Goal: Obtain resource: Obtain resource

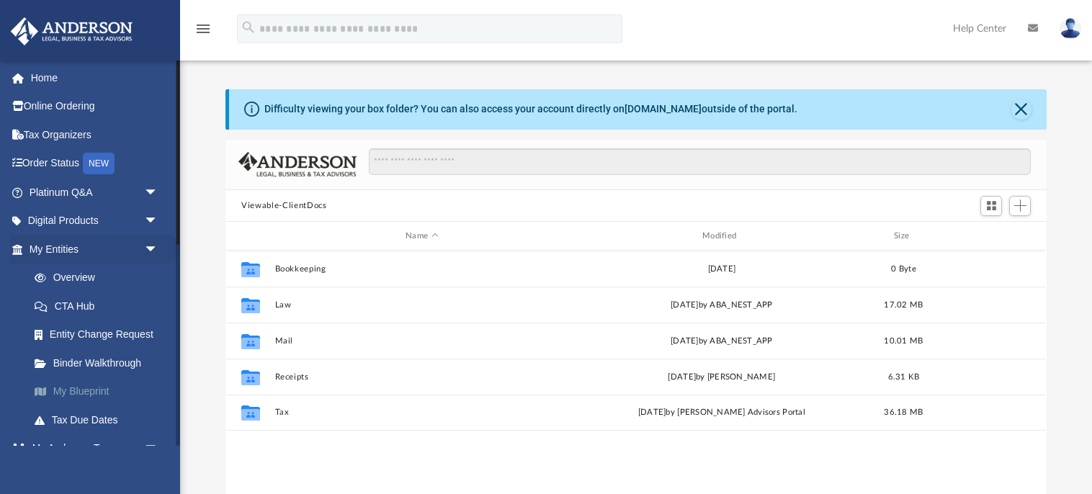
scroll to position [327, 821]
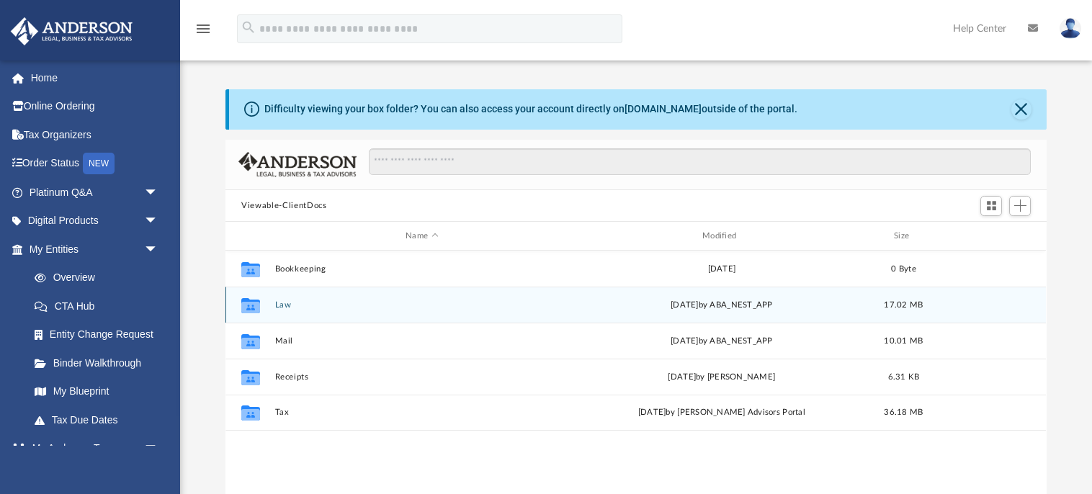
click at [258, 303] on icon "grid" at bounding box center [250, 308] width 19 height 12
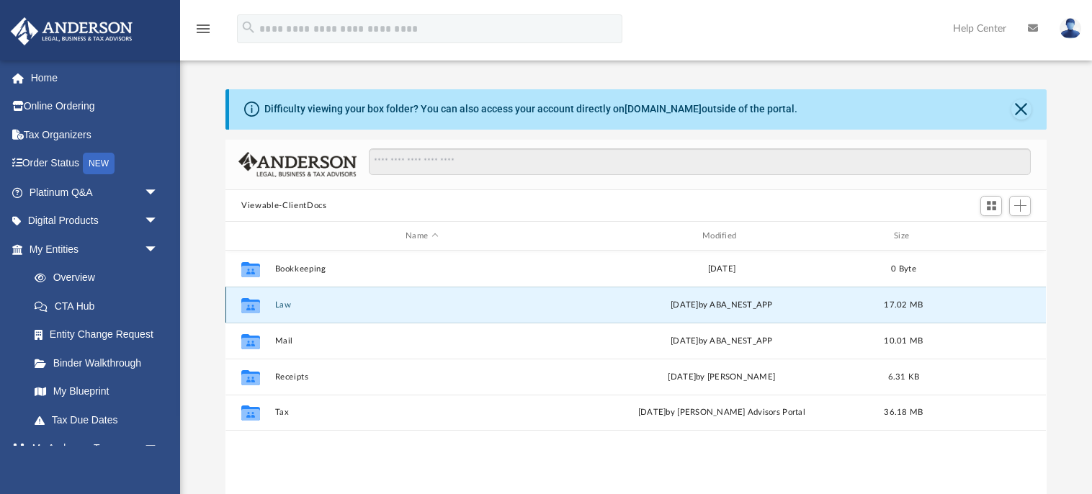
click at [251, 303] on icon "grid" at bounding box center [250, 308] width 19 height 12
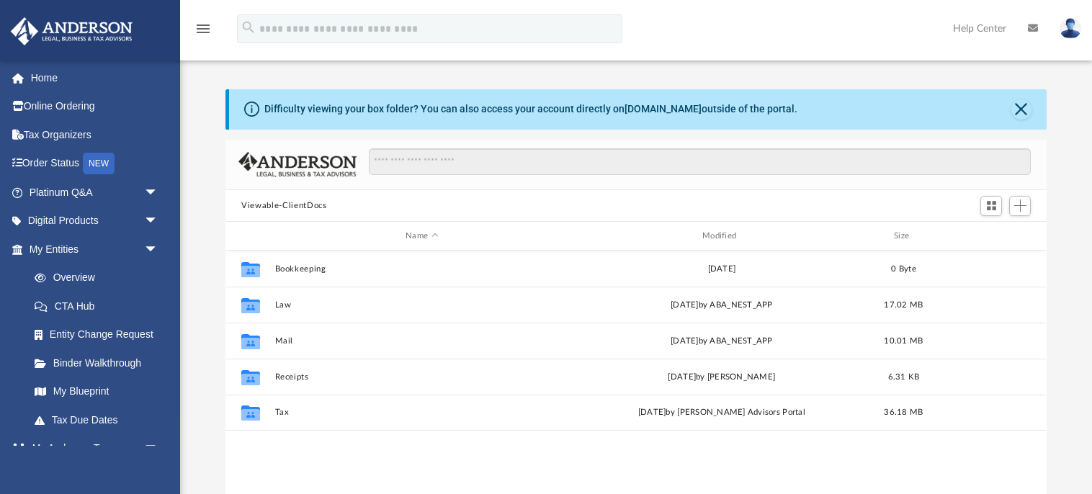
scroll to position [327, 821]
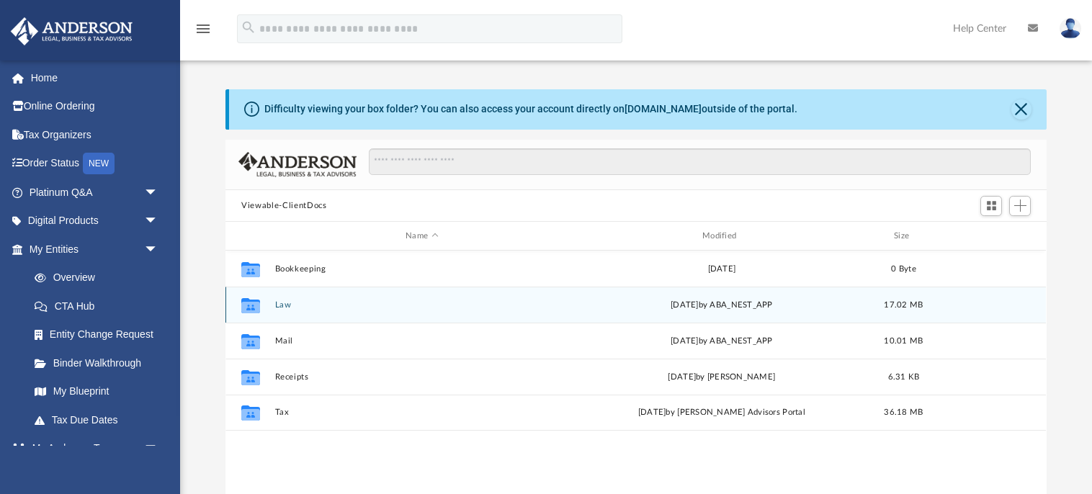
click at [248, 307] on icon "grid" at bounding box center [250, 308] width 19 height 12
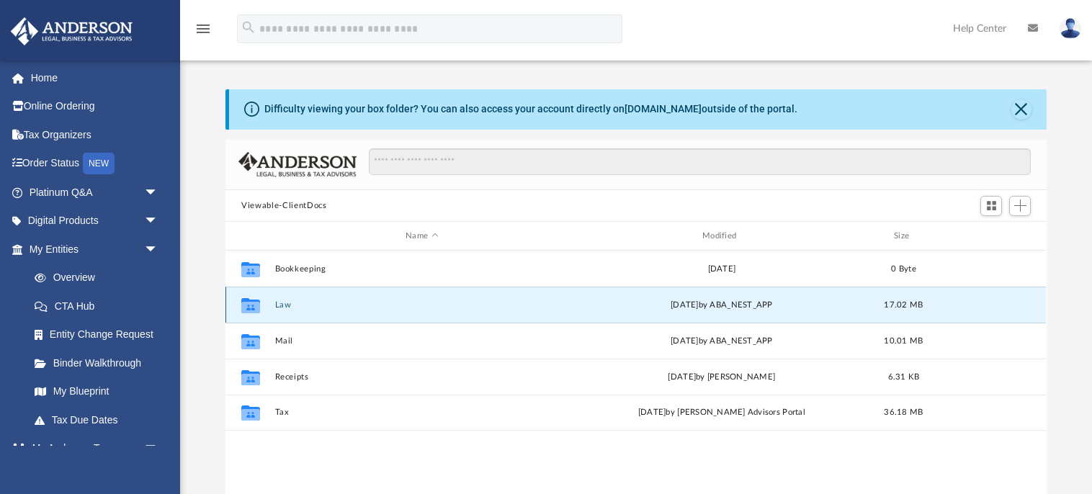
click at [248, 307] on icon "grid" at bounding box center [250, 308] width 19 height 12
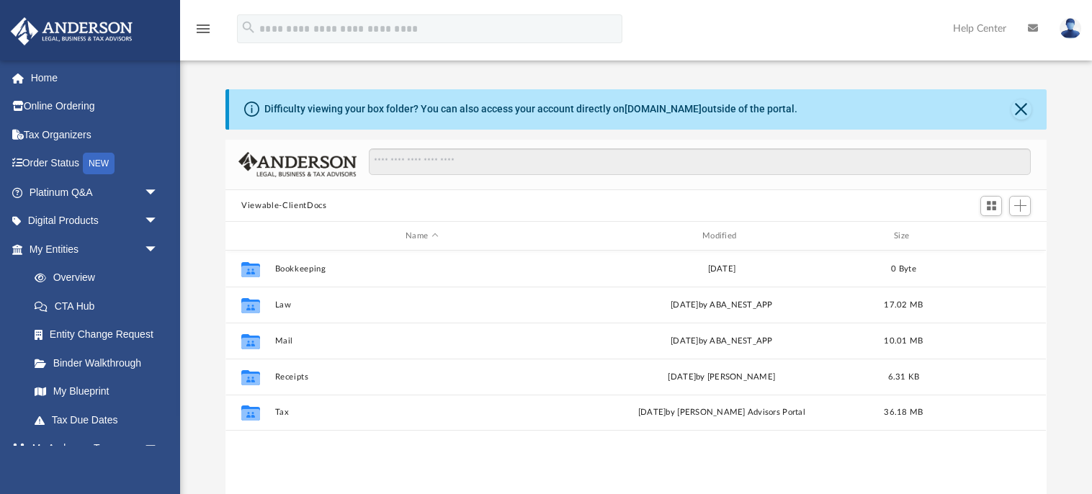
scroll to position [327, 821]
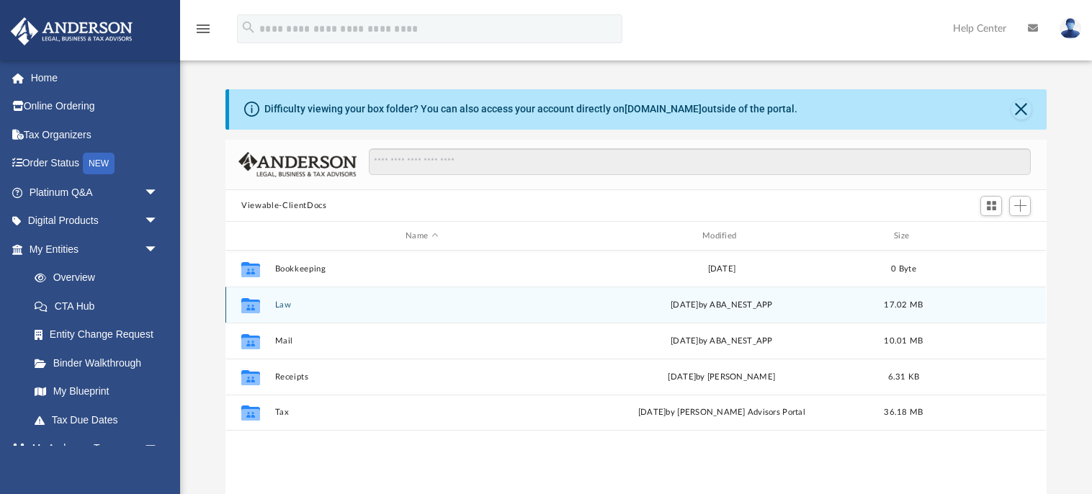
click at [260, 304] on icon "grid" at bounding box center [250, 308] width 19 height 12
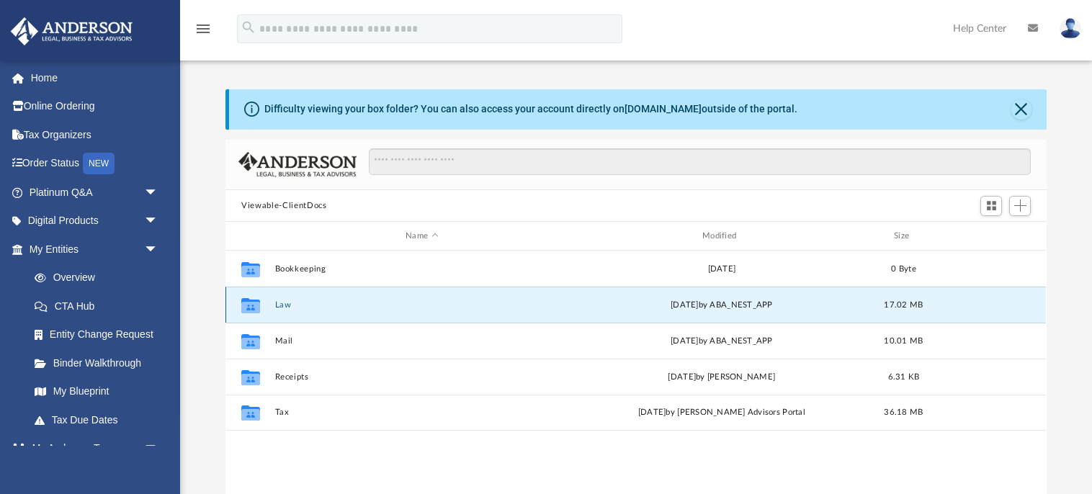
click at [260, 304] on icon "grid" at bounding box center [250, 308] width 19 height 12
click at [253, 308] on icon "grid" at bounding box center [250, 305] width 19 height 15
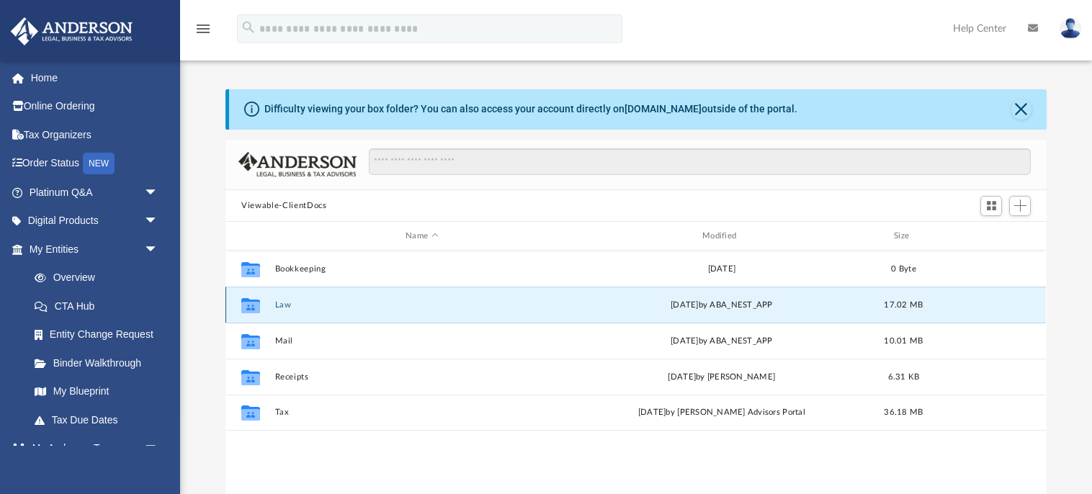
click at [253, 308] on icon "grid" at bounding box center [250, 305] width 19 height 15
click at [248, 302] on icon "grid" at bounding box center [250, 308] width 19 height 12
click at [993, 204] on span "Switch to Grid View" at bounding box center [991, 206] width 12 height 12
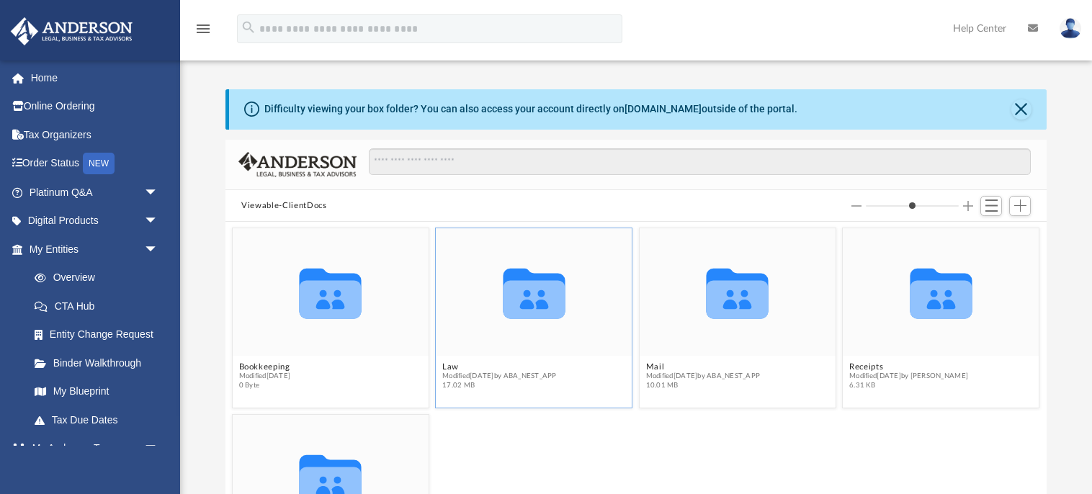
click at [531, 308] on icon "grid" at bounding box center [534, 294] width 62 height 50
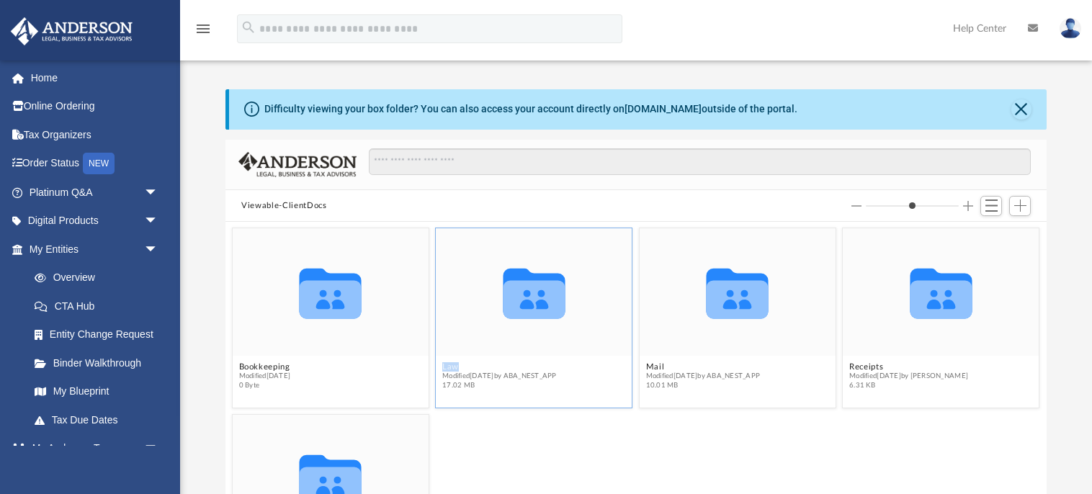
click at [531, 308] on icon "grid" at bounding box center [534, 294] width 62 height 50
click at [148, 220] on span "arrow_drop_down" at bounding box center [158, 222] width 29 height 30
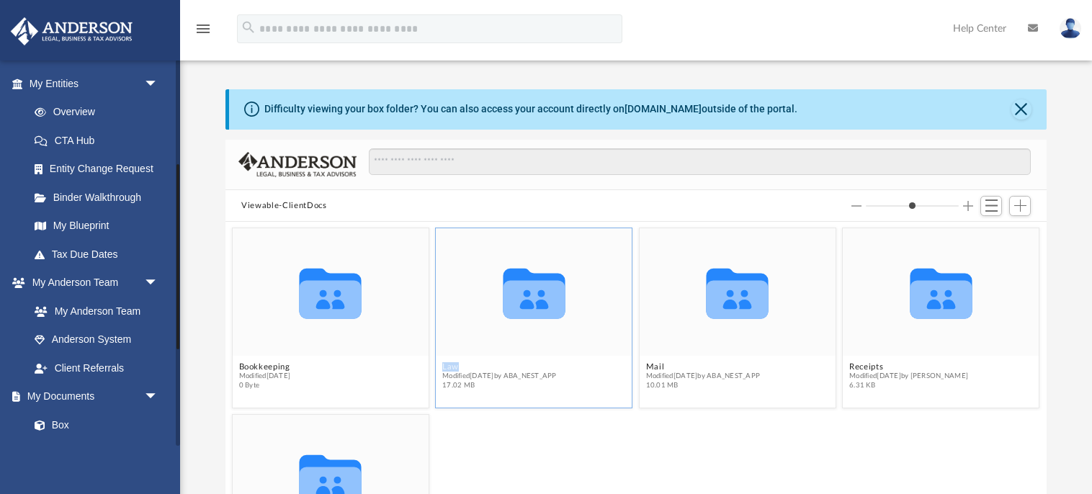
scroll to position [277, 0]
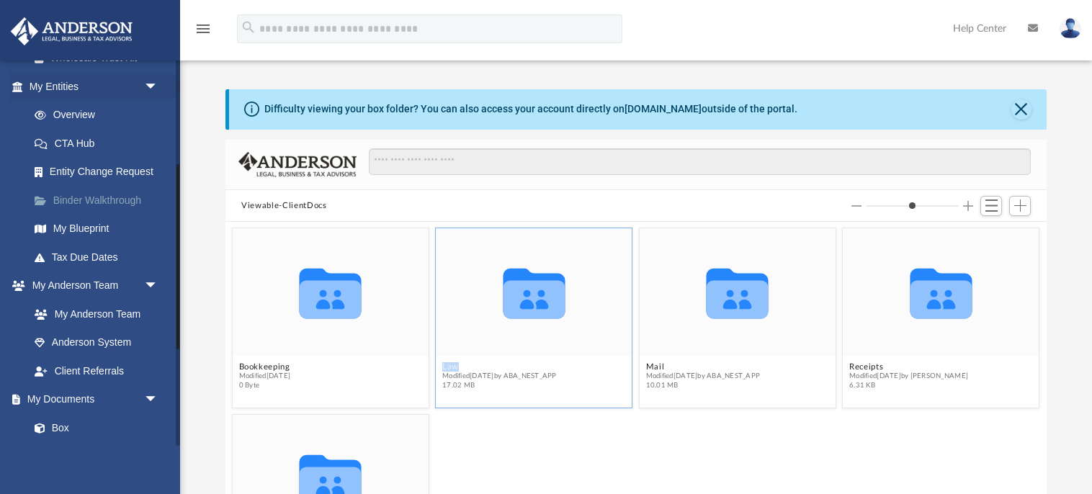
click at [99, 195] on link "Binder Walkthrough" at bounding box center [100, 200] width 160 height 29
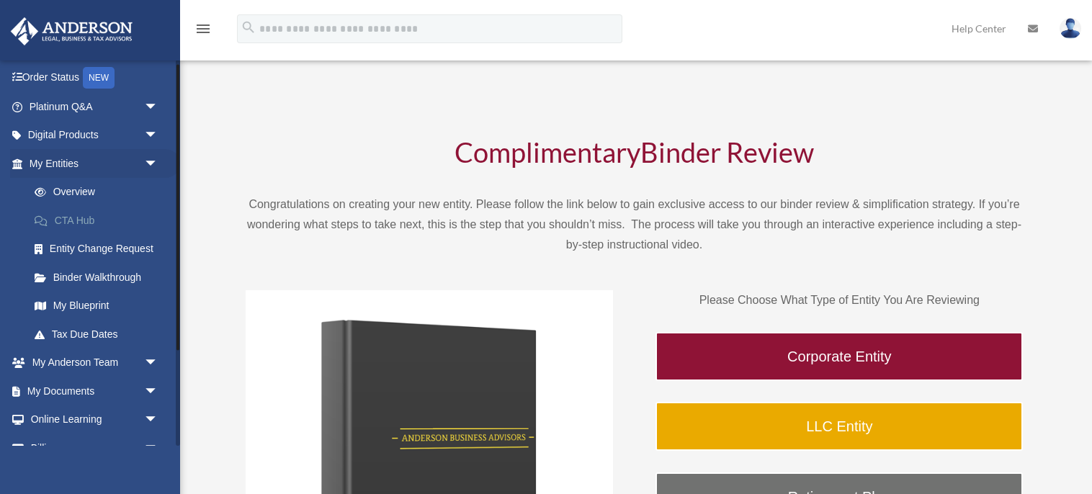
scroll to position [134, 0]
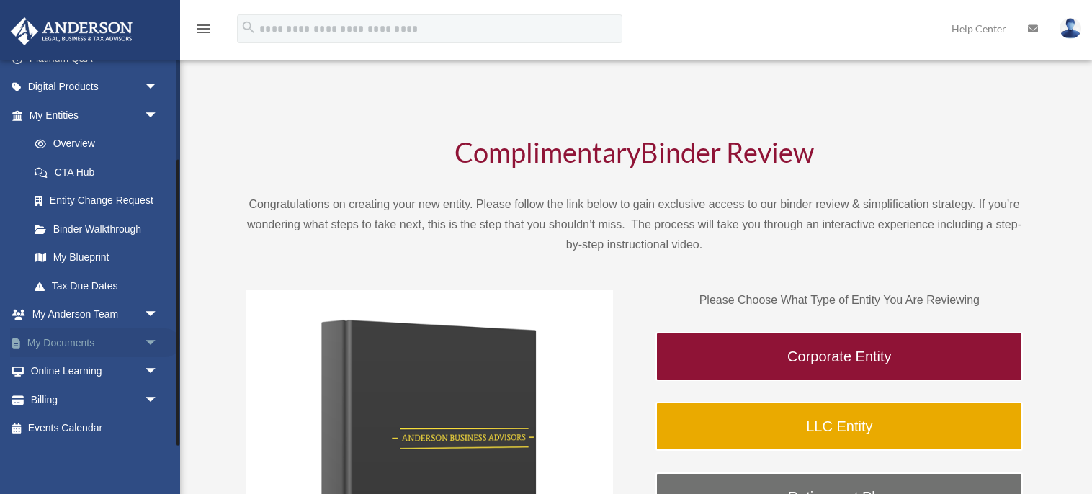
click at [146, 344] on span "arrow_drop_down" at bounding box center [158, 343] width 29 height 30
click at [66, 429] on link "Forms Library" at bounding box center [100, 428] width 160 height 29
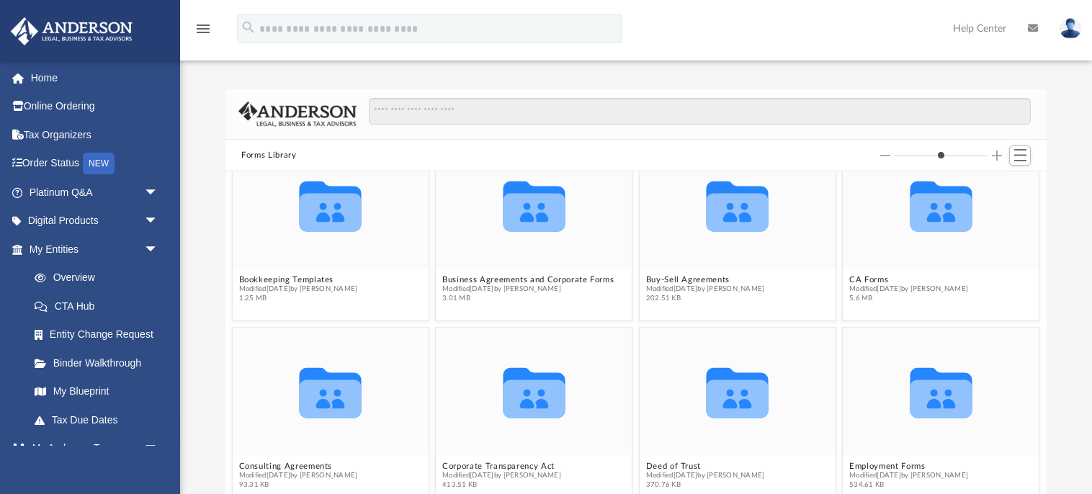
scroll to position [221, 0]
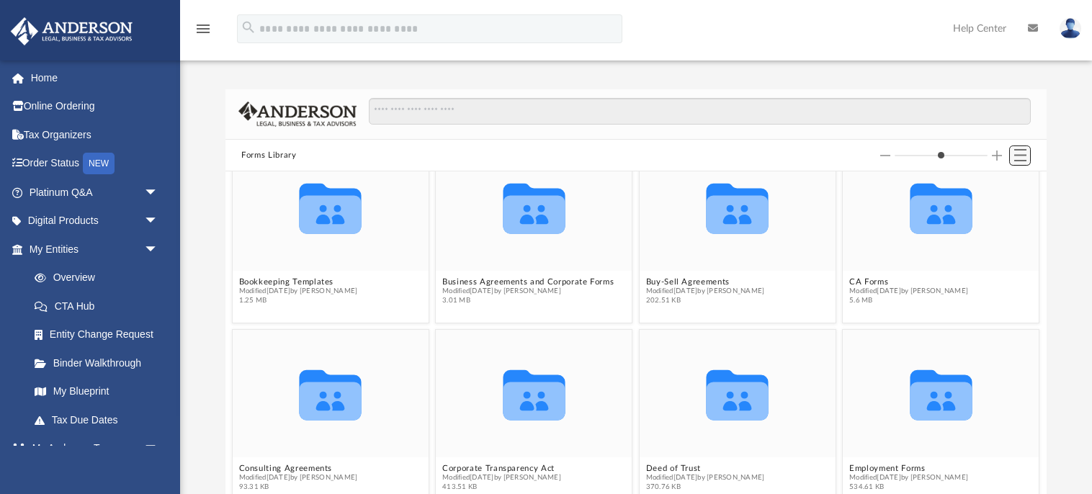
click at [1016, 156] on span "Switch to List View" at bounding box center [1020, 155] width 12 height 12
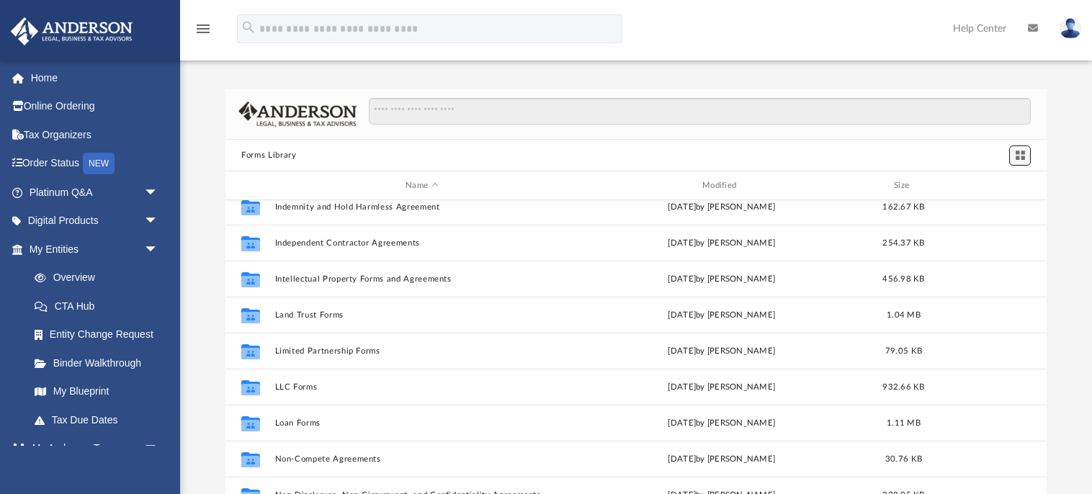
scroll to position [513, 0]
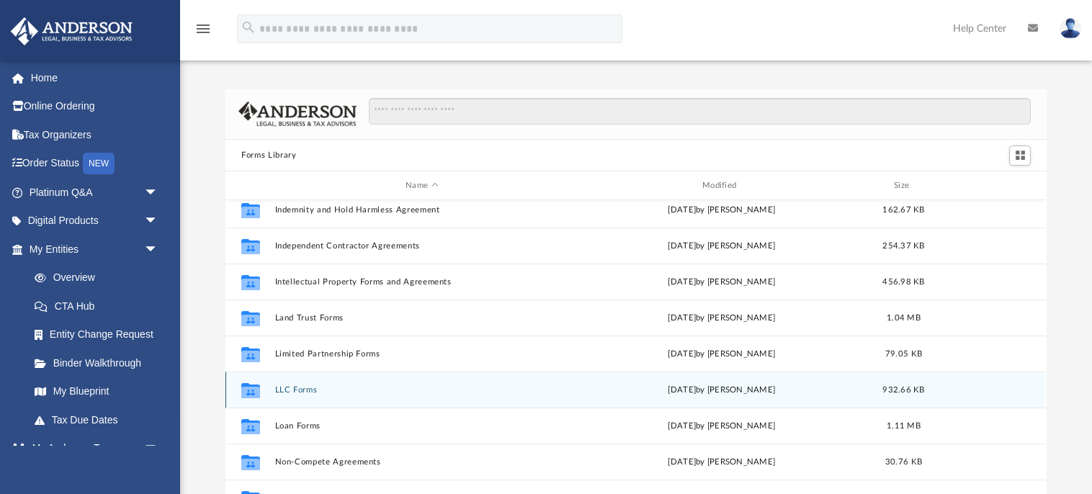
click at [321, 390] on button "LLC Forms" at bounding box center [422, 389] width 294 height 9
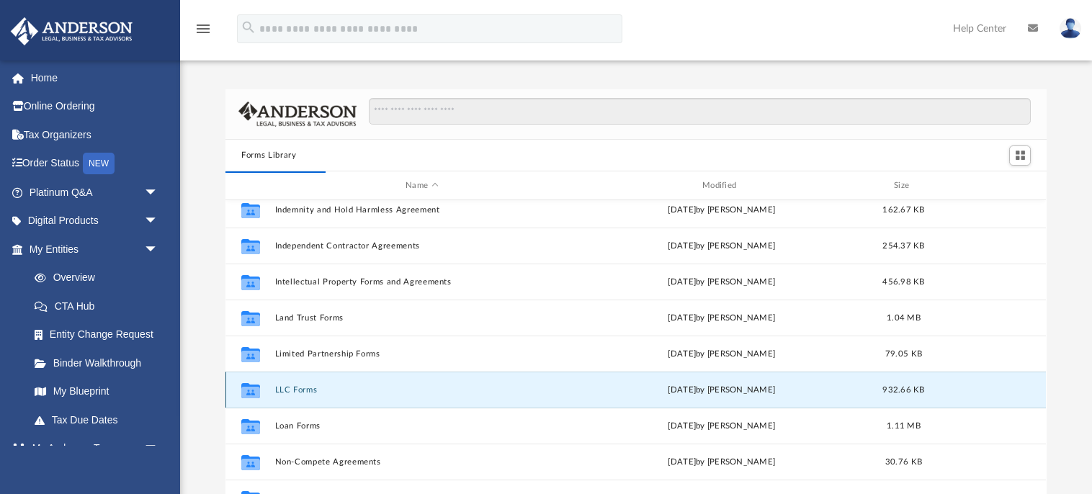
click at [254, 393] on icon "grid" at bounding box center [250, 390] width 19 height 15
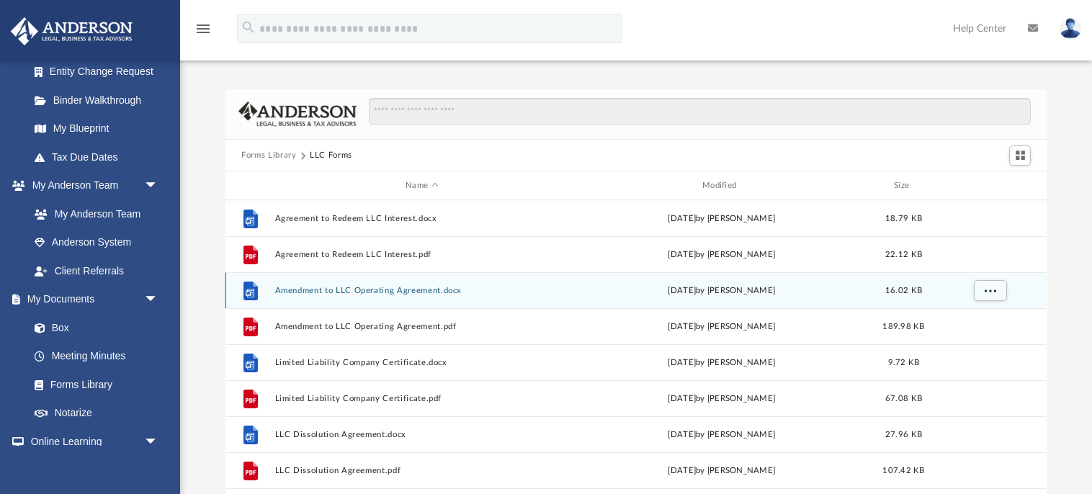
scroll to position [258, 0]
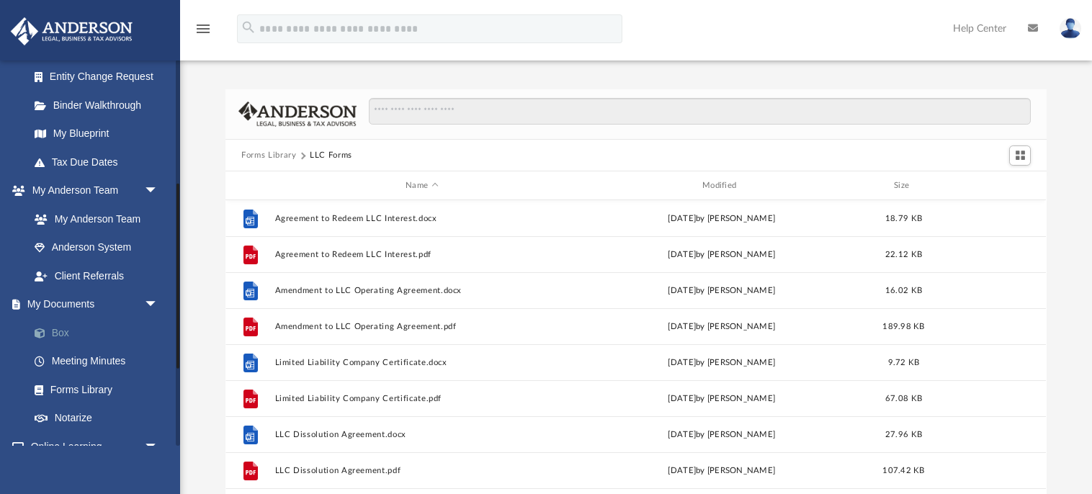
click at [59, 331] on link "Box" at bounding box center [100, 332] width 160 height 29
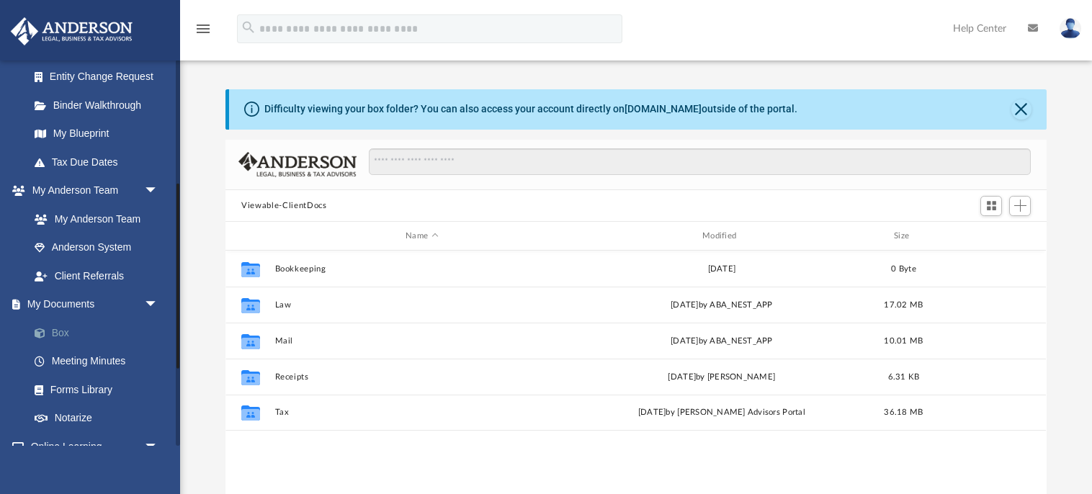
scroll to position [327, 821]
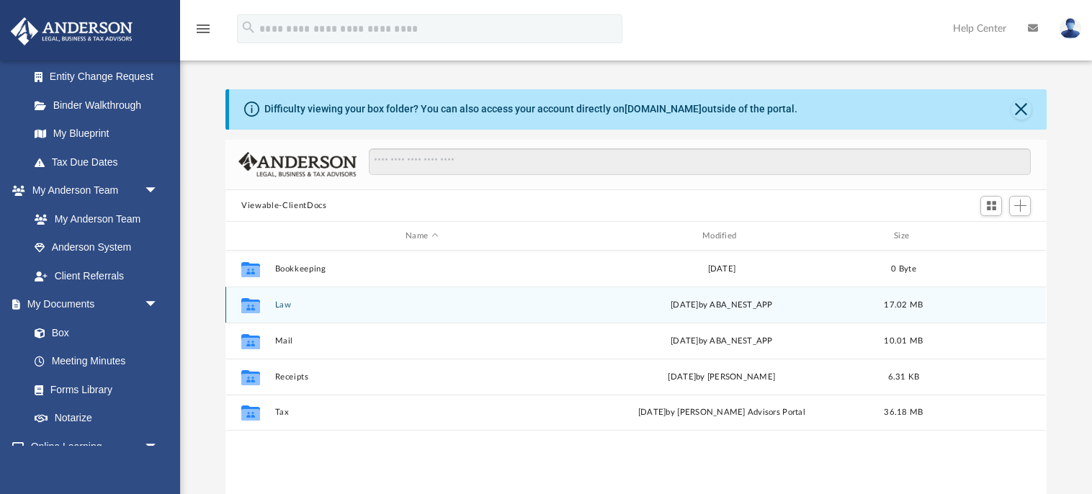
click at [246, 304] on icon "grid" at bounding box center [250, 308] width 19 height 12
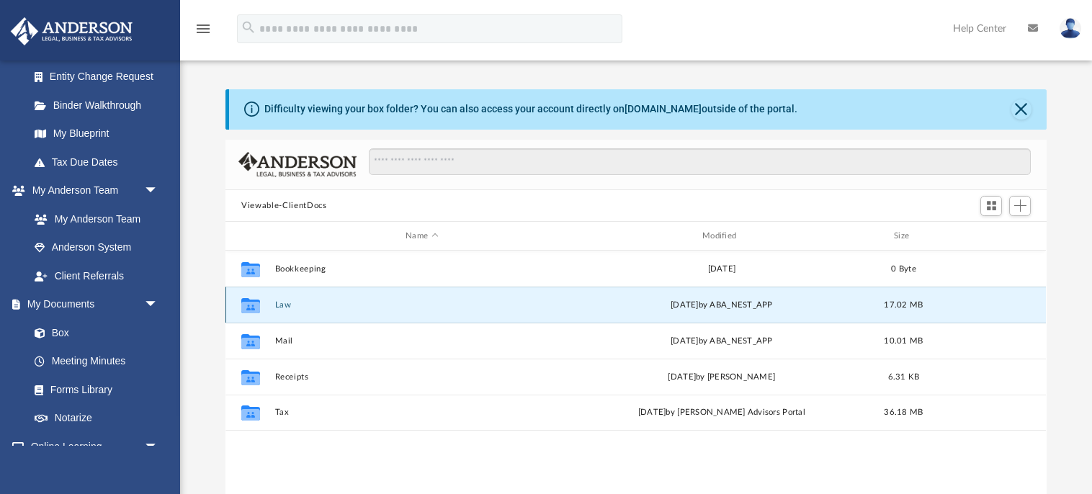
click at [246, 304] on icon "grid" at bounding box center [250, 308] width 19 height 12
click at [1020, 202] on span "Add" at bounding box center [1020, 206] width 12 height 12
click at [995, 210] on span "Switch to Grid View" at bounding box center [991, 206] width 12 height 12
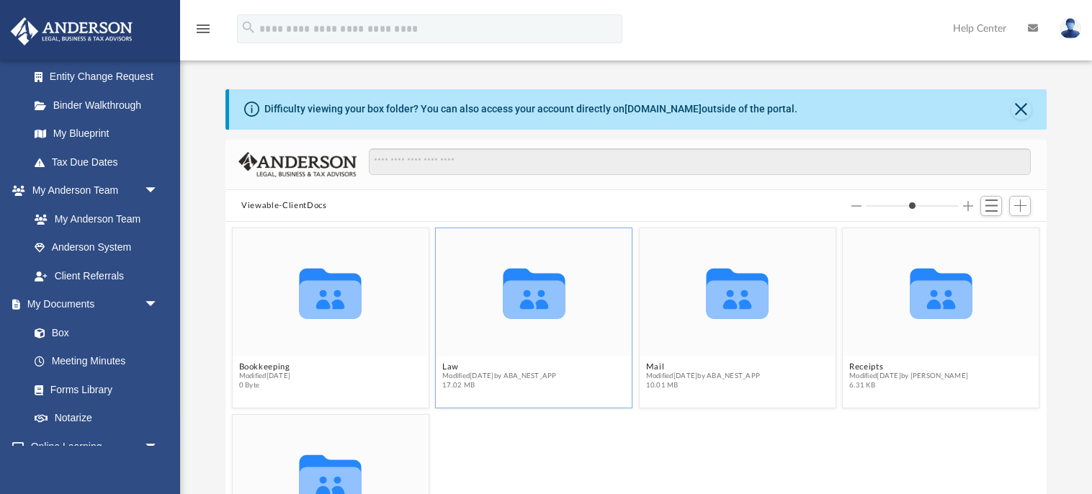
click at [514, 349] on div "Collaborated Folder" at bounding box center [535, 293] width 196 height 128
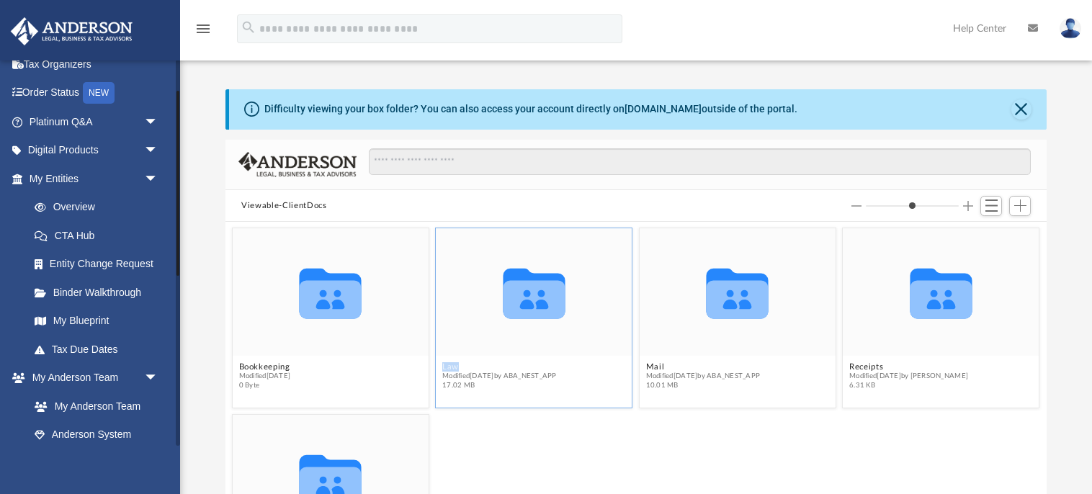
scroll to position [72, 0]
click at [64, 178] on link "My Entities arrow_drop_down" at bounding box center [95, 177] width 170 height 29
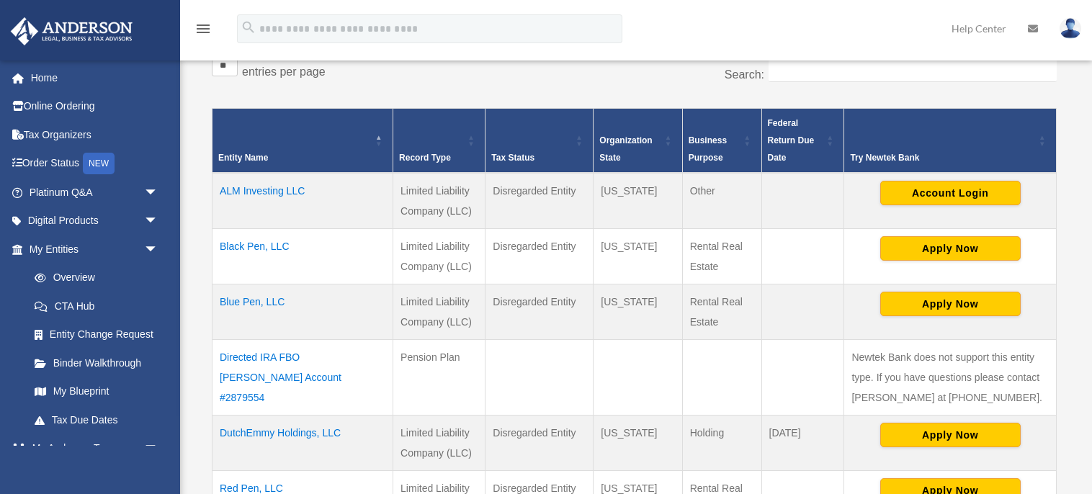
scroll to position [254, 0]
click at [277, 190] on td "ALM Investing LLC" at bounding box center [303, 201] width 181 height 56
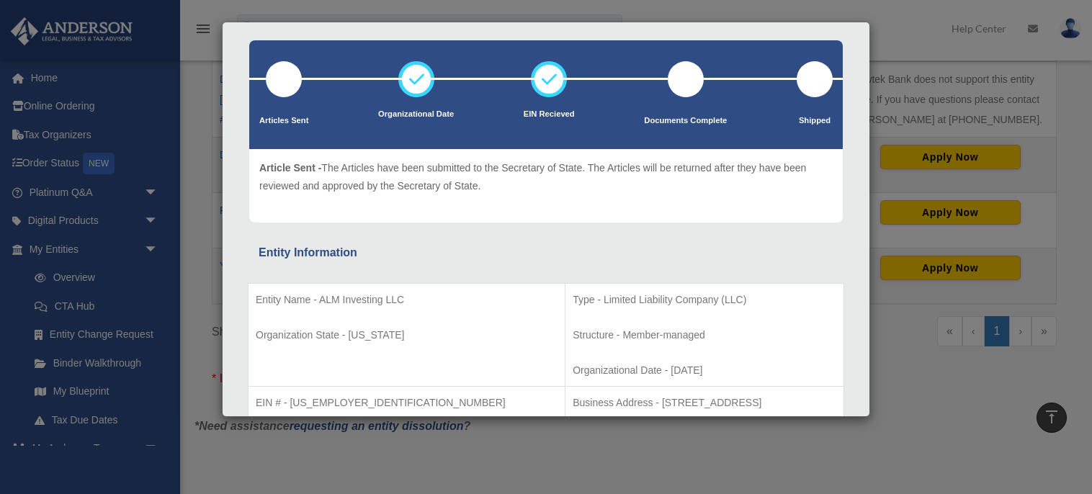
scroll to position [0, 0]
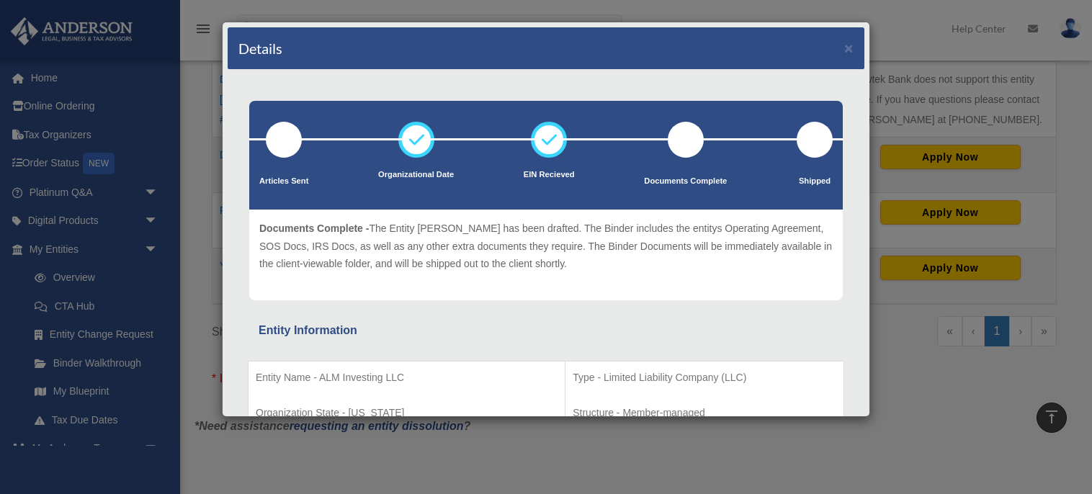
click at [685, 150] on div at bounding box center [686, 140] width 36 height 36
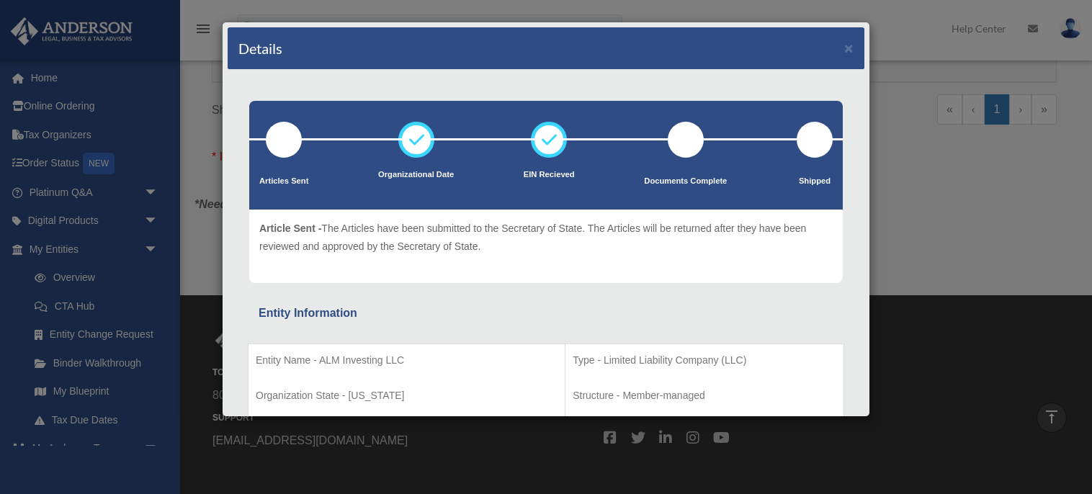
scroll to position [760, 0]
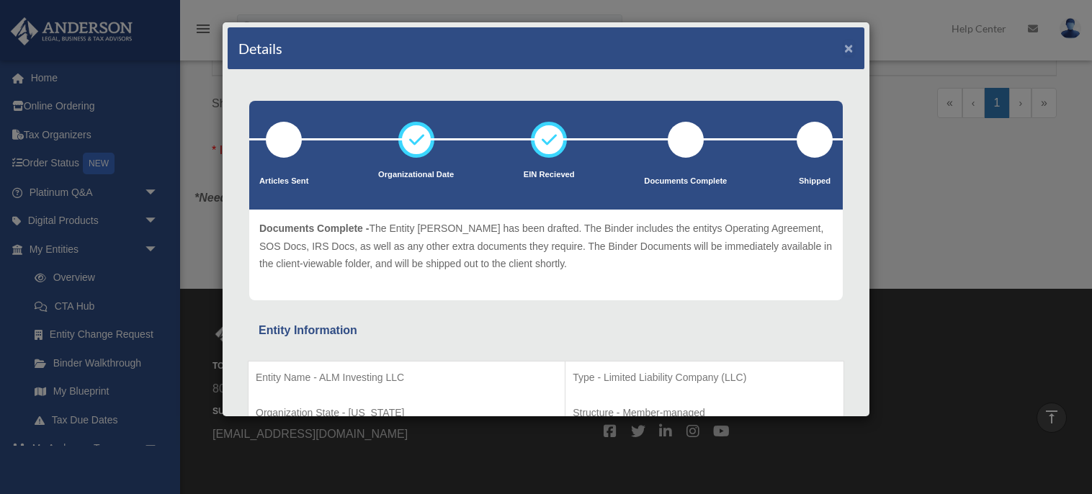
click at [851, 48] on button "×" at bounding box center [848, 47] width 9 height 15
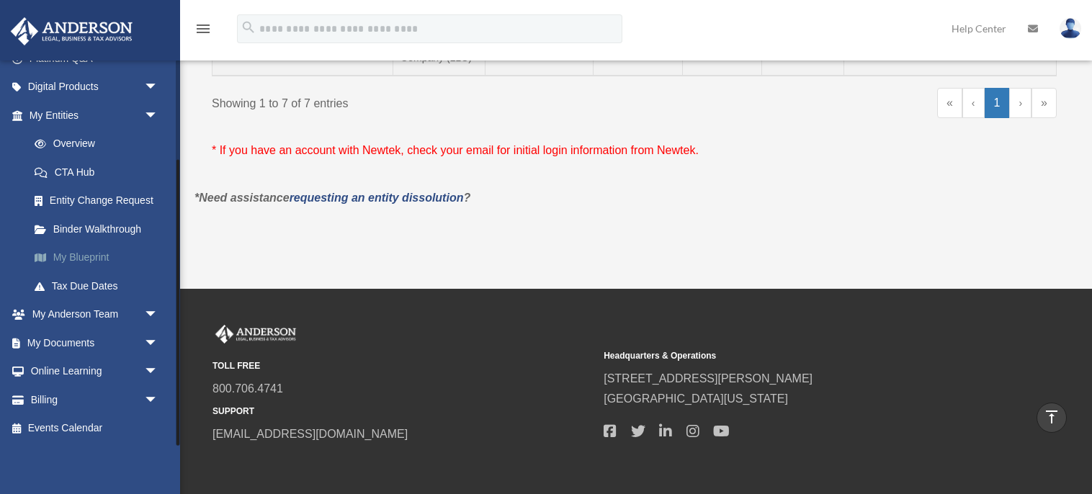
scroll to position [132, 0]
click at [148, 344] on span "arrow_drop_down" at bounding box center [158, 346] width 29 height 30
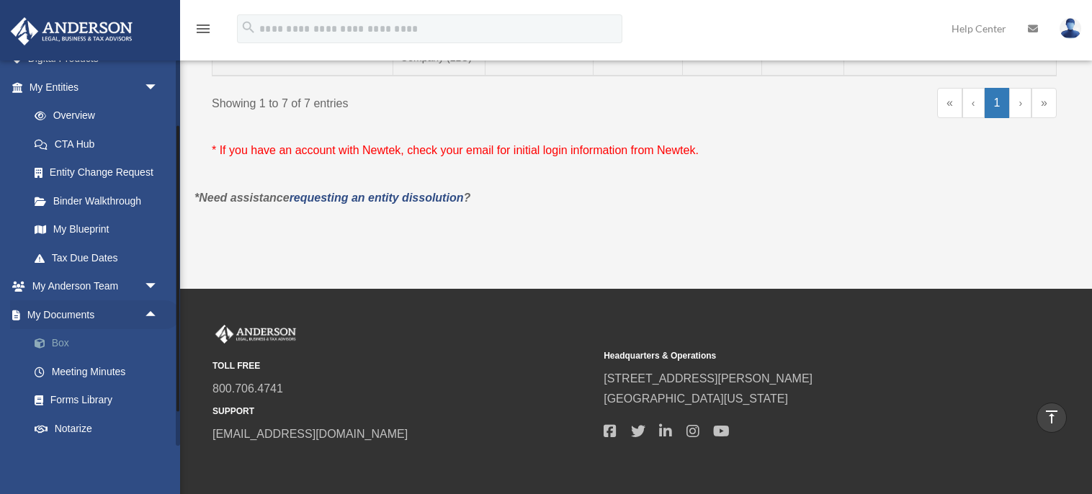
scroll to position [158, 0]
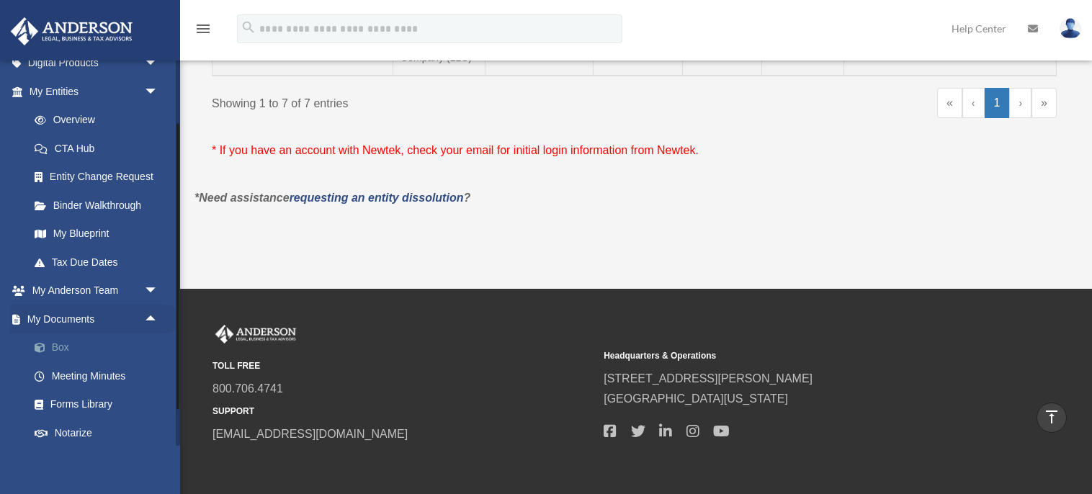
click at [61, 349] on link "Box" at bounding box center [100, 348] width 160 height 29
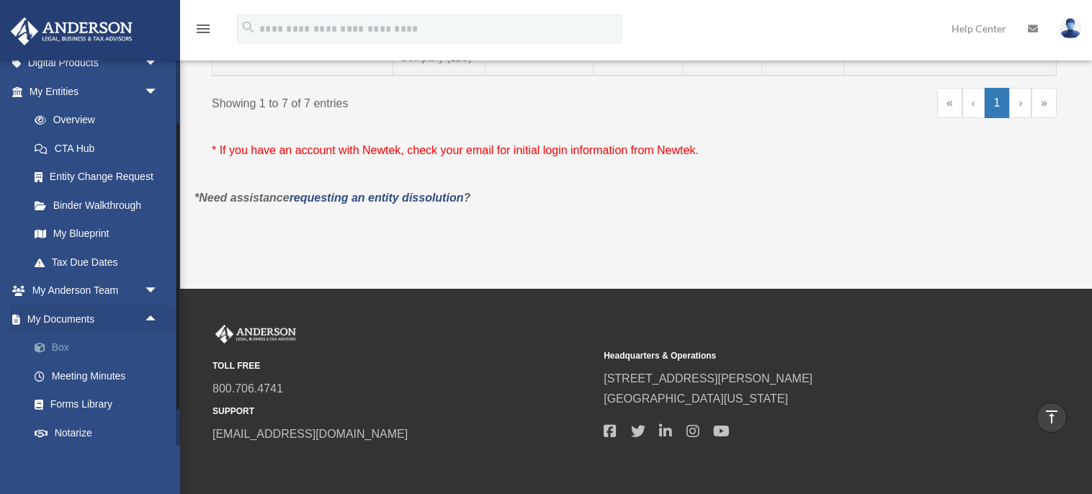
click at [61, 349] on link "Box" at bounding box center [100, 348] width 160 height 29
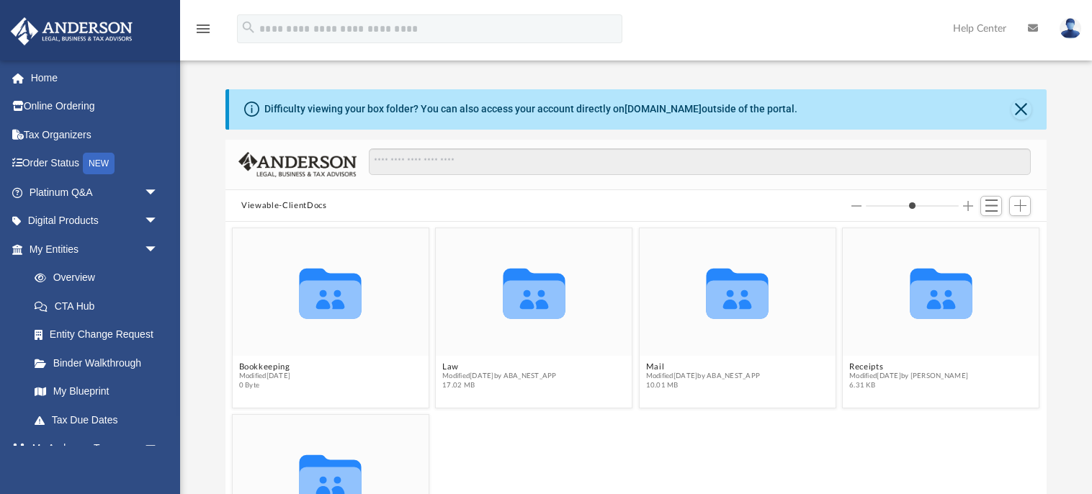
scroll to position [327, 821]
click at [990, 205] on span "Switch to List View" at bounding box center [991, 206] width 12 height 12
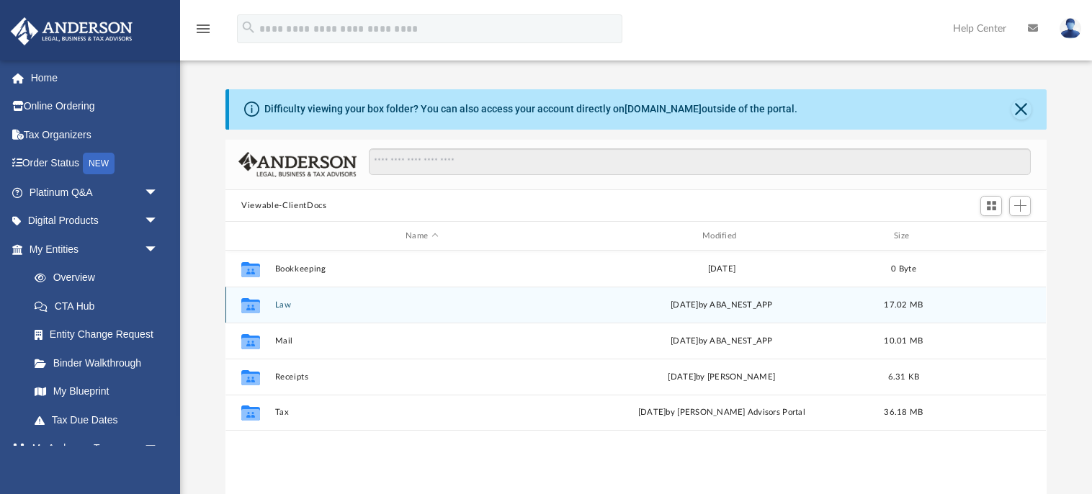
click at [250, 307] on icon "grid" at bounding box center [250, 308] width 19 height 12
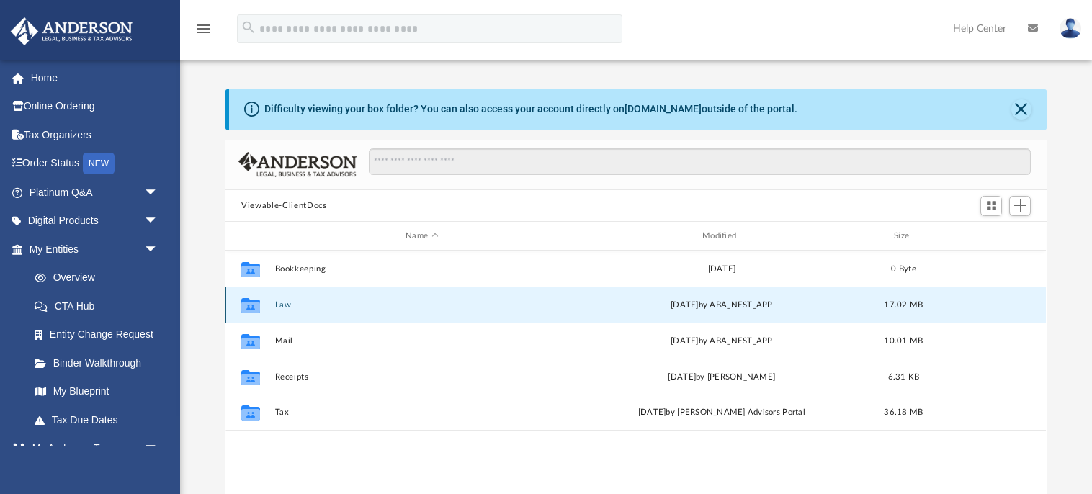
click at [250, 307] on icon "grid" at bounding box center [250, 308] width 19 height 12
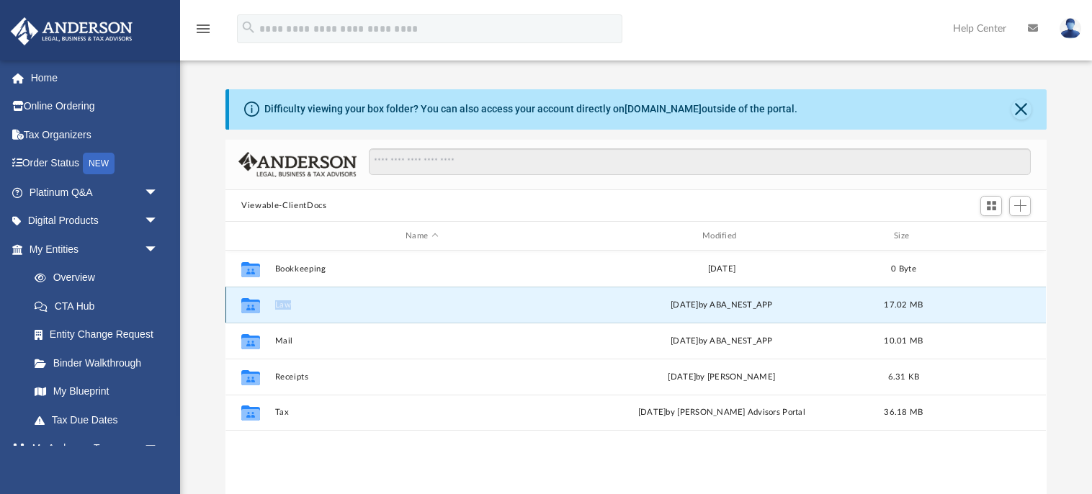
click at [250, 307] on icon "grid" at bounding box center [250, 308] width 19 height 12
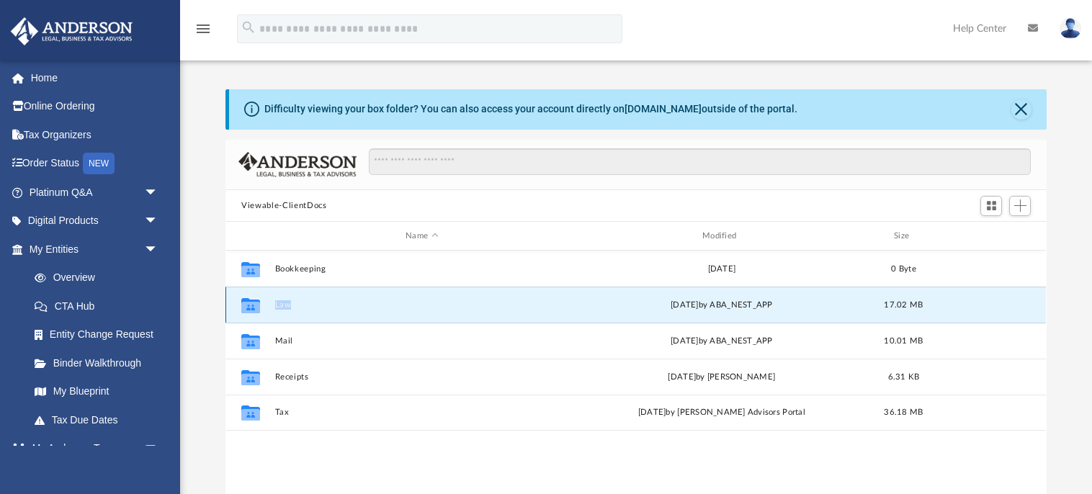
click at [250, 307] on icon "grid" at bounding box center [250, 308] width 19 height 12
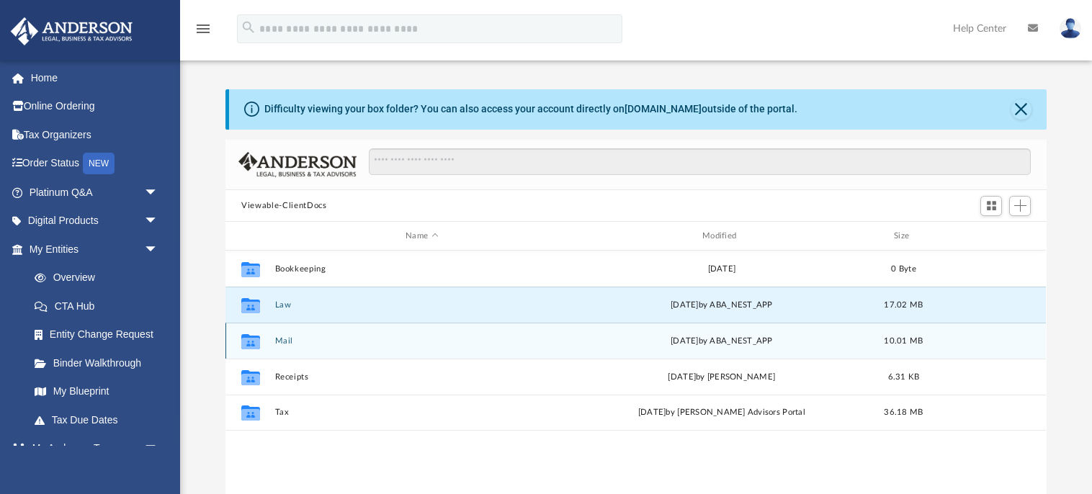
click at [254, 341] on icon "grid" at bounding box center [250, 341] width 19 height 15
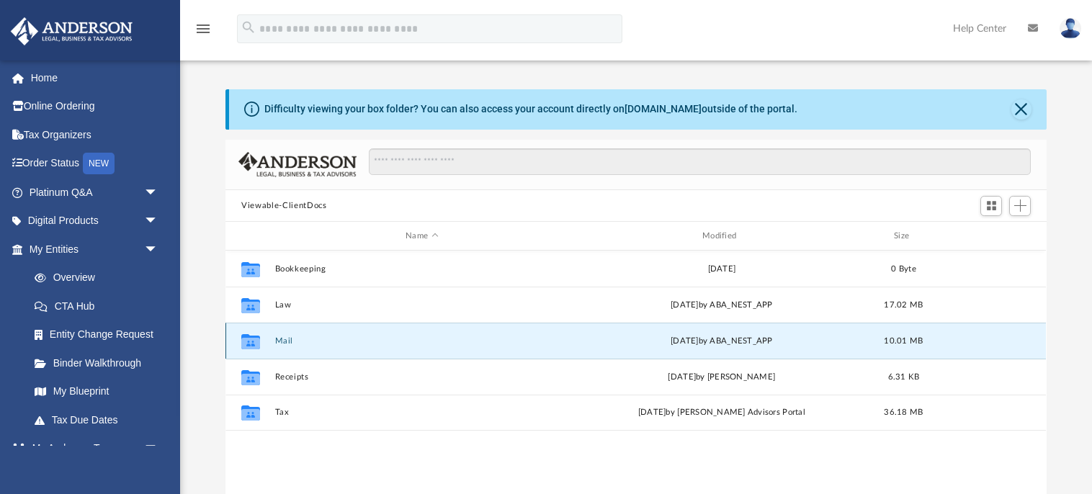
click at [254, 341] on icon "grid" at bounding box center [250, 341] width 19 height 15
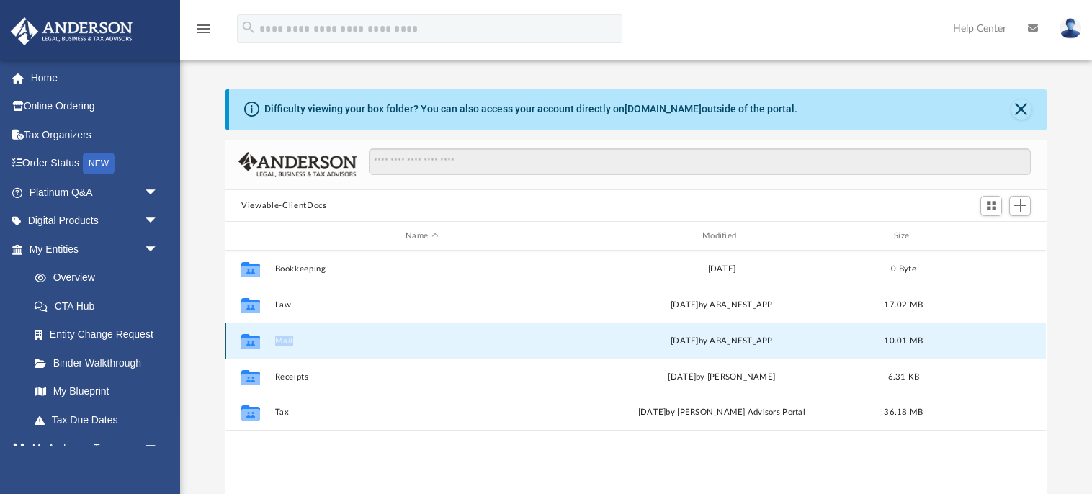
click at [254, 341] on icon "grid" at bounding box center [250, 341] width 19 height 15
click at [782, 341] on div "Tue Aug 26 2025 by ABA_NEST_APP" at bounding box center [722, 341] width 294 height 13
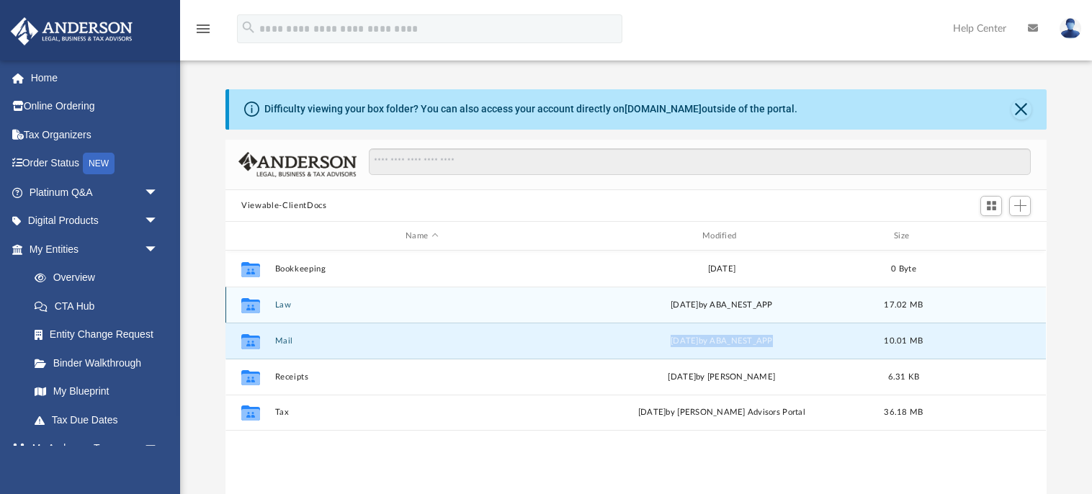
click at [241, 301] on icon "Collaborated Folder" at bounding box center [250, 305] width 23 height 23
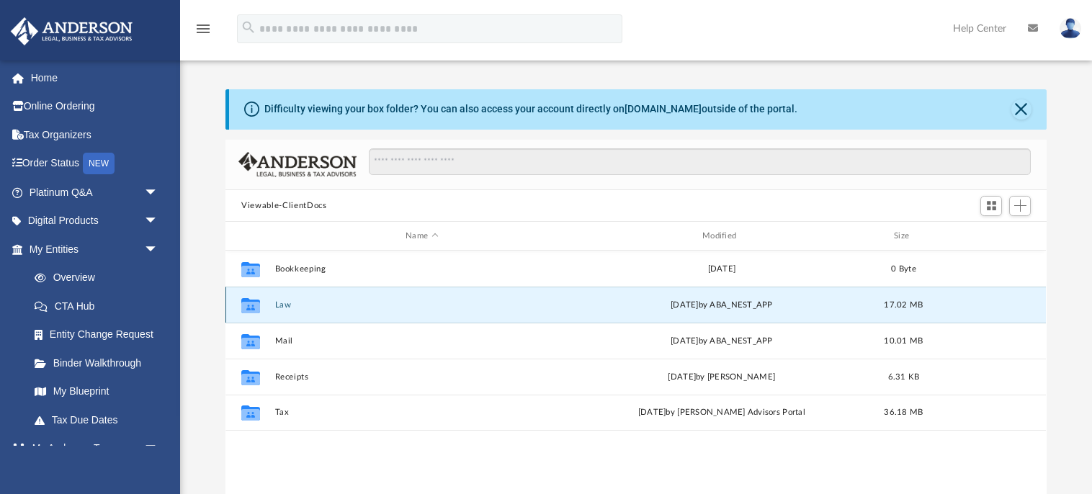
click at [241, 301] on icon "Collaborated Folder" at bounding box center [250, 305] width 23 height 23
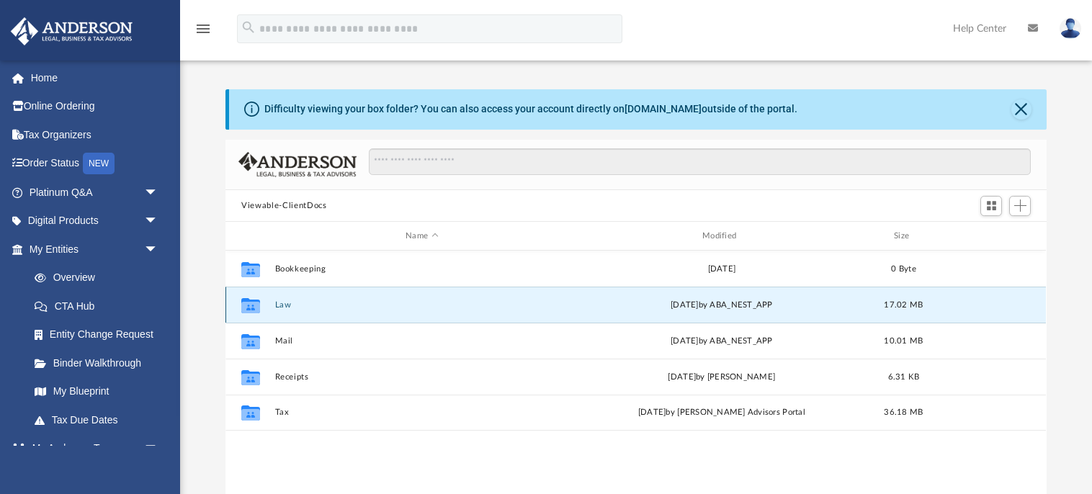
click at [241, 301] on icon "Collaborated Folder" at bounding box center [250, 305] width 23 height 23
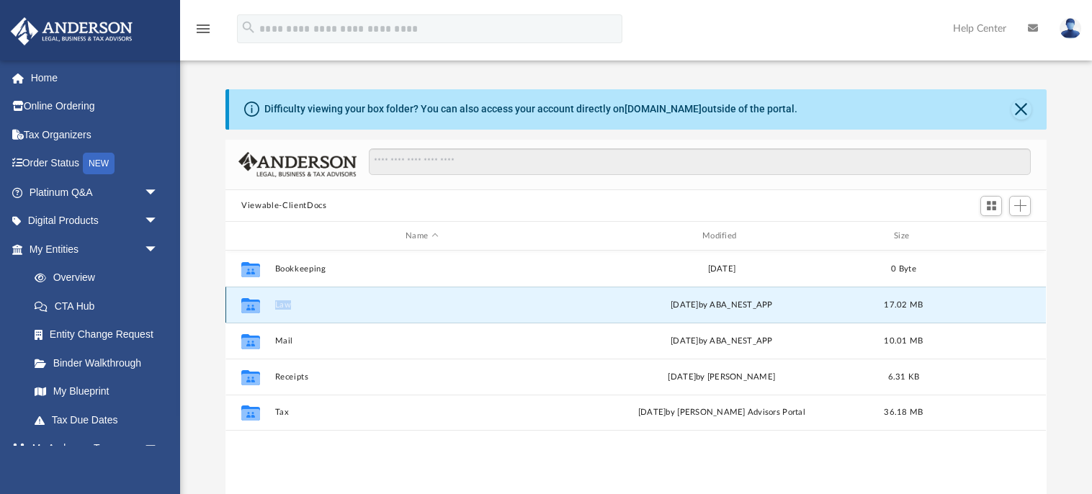
click at [241, 301] on icon "Collaborated Folder" at bounding box center [250, 305] width 23 height 23
click at [241, 303] on icon "Collaborated Folder" at bounding box center [250, 305] width 23 height 23
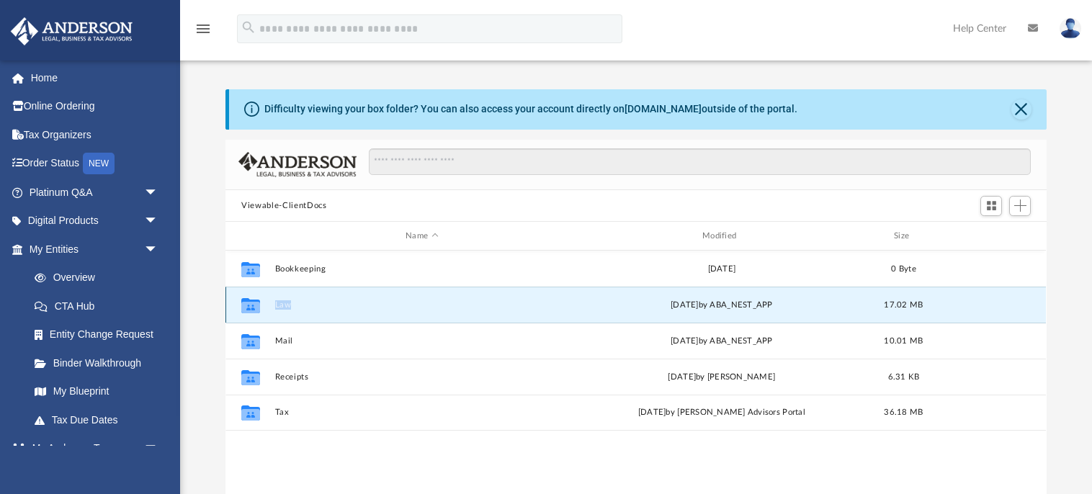
click at [241, 303] on icon "Collaborated Folder" at bounding box center [250, 305] width 23 height 23
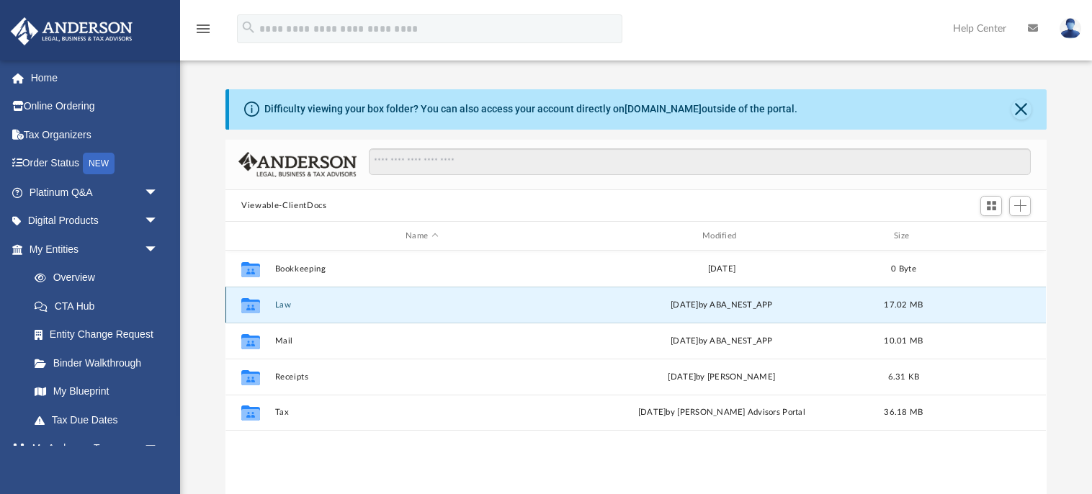
click at [241, 303] on icon "Collaborated Folder" at bounding box center [250, 305] width 23 height 23
click at [411, 305] on button "Law" at bounding box center [422, 304] width 294 height 9
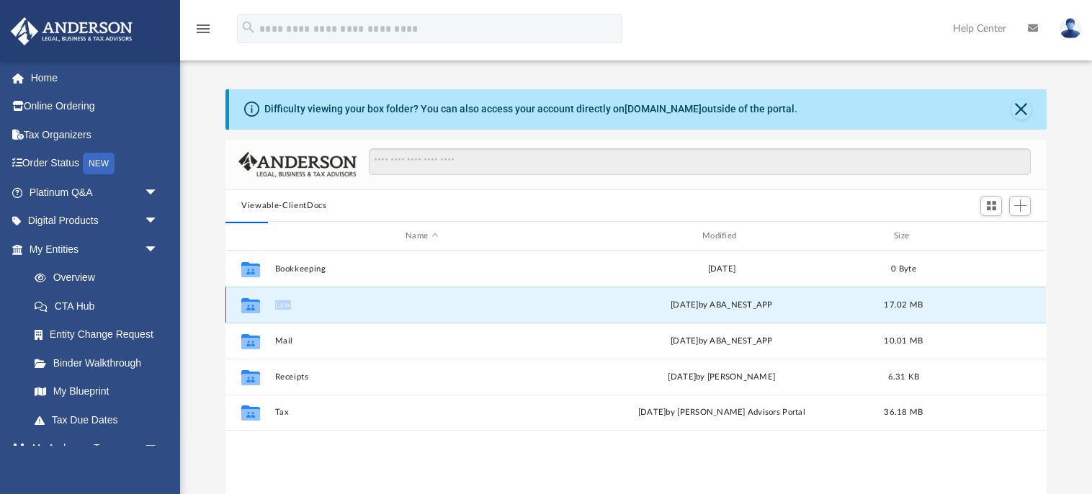
click at [411, 305] on button "Law" at bounding box center [422, 304] width 294 height 9
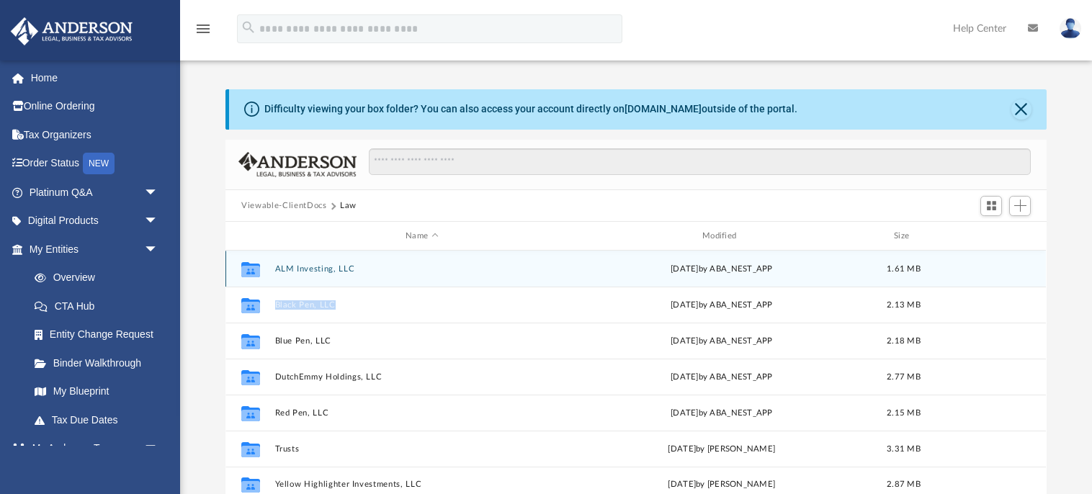
click at [396, 267] on button "ALM Investing, LLC" at bounding box center [422, 268] width 294 height 9
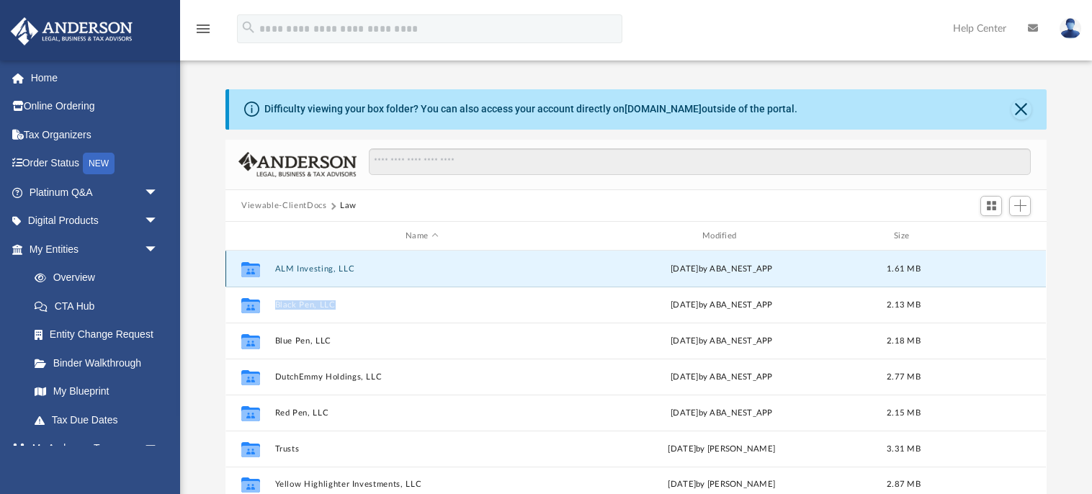
click at [396, 267] on button "ALM Investing, LLC" at bounding box center [422, 268] width 294 height 9
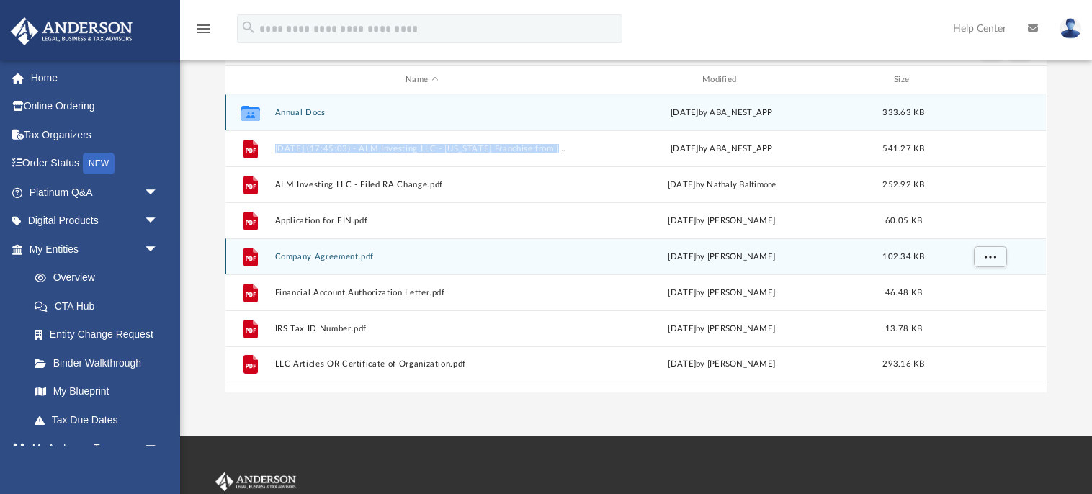
scroll to position [163, 0]
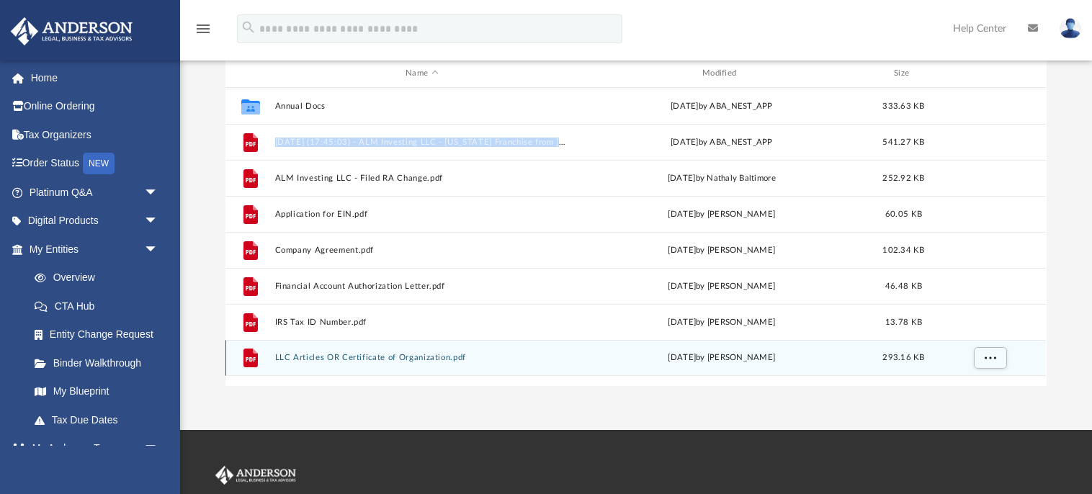
click at [406, 356] on button "LLC Articles OR Certificate of Organization.pdf" at bounding box center [422, 358] width 294 height 9
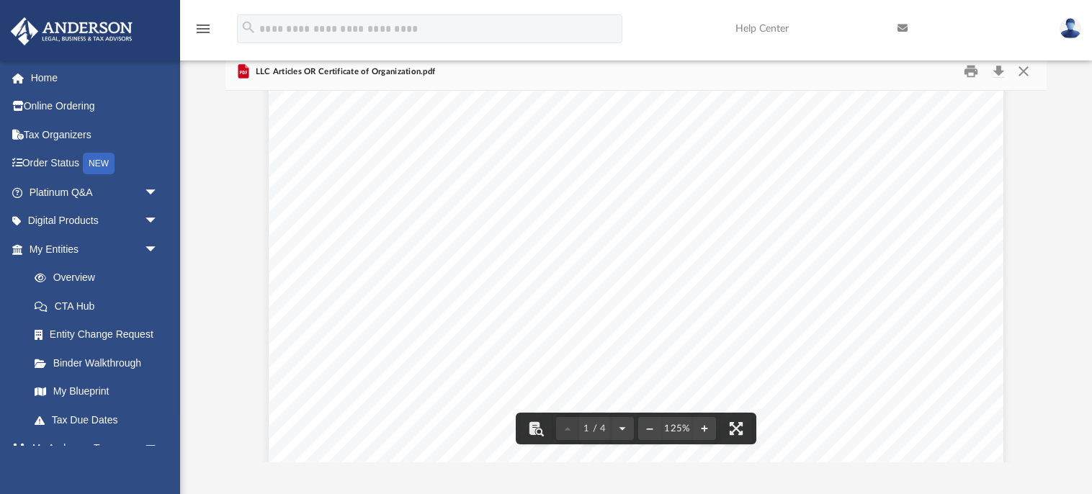
scroll to position [0, 0]
click at [241, 275] on button "Preview" at bounding box center [241, 276] width 32 height 40
click at [239, 276] on button "Preview" at bounding box center [241, 276] width 32 height 40
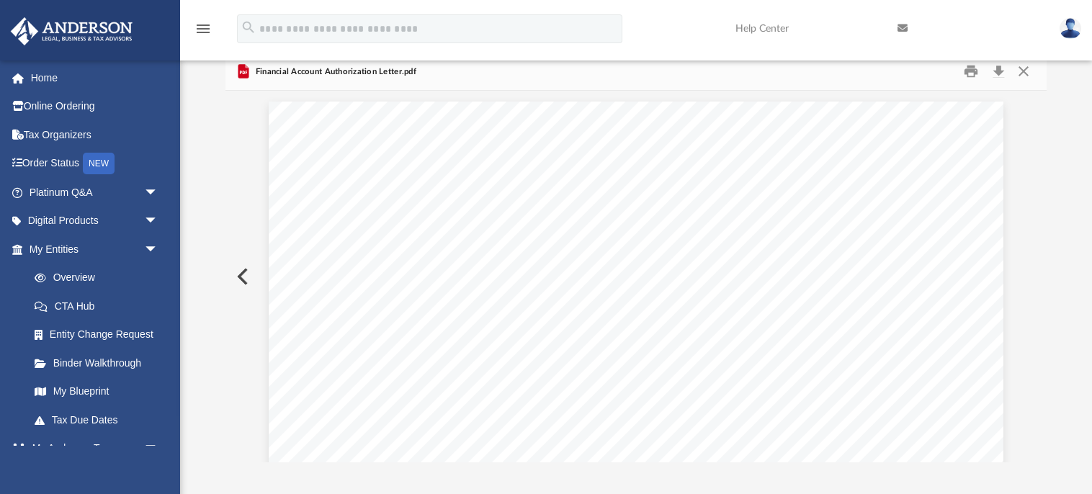
click at [239, 276] on button "Preview" at bounding box center [241, 276] width 32 height 40
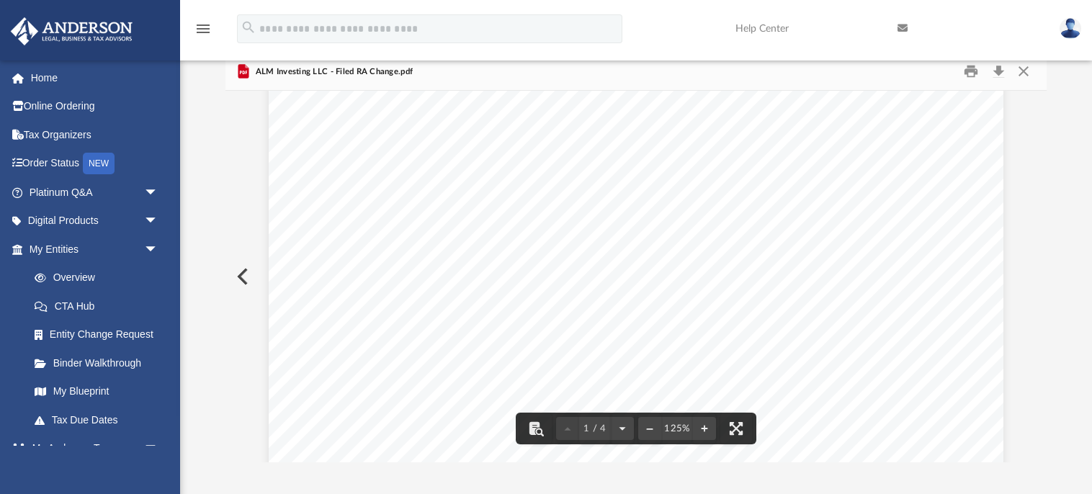
scroll to position [176, 0]
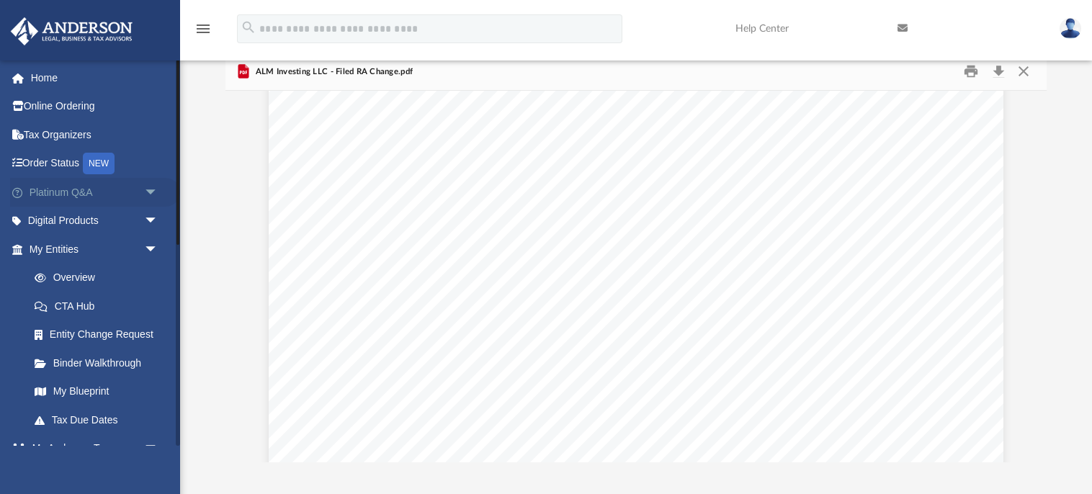
click at [66, 194] on link "Platinum Q&A arrow_drop_down" at bounding box center [95, 192] width 170 height 29
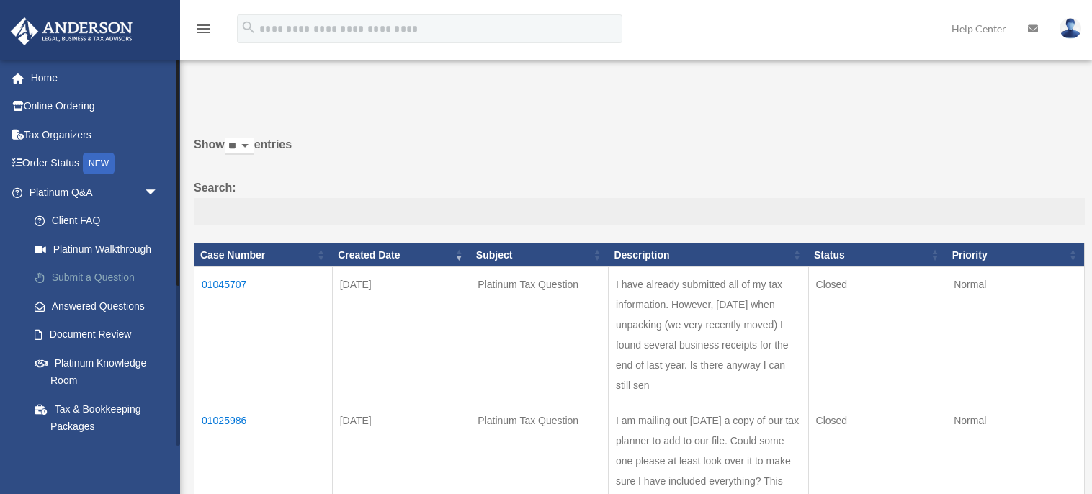
click at [118, 279] on link "Submit a Question" at bounding box center [100, 278] width 160 height 29
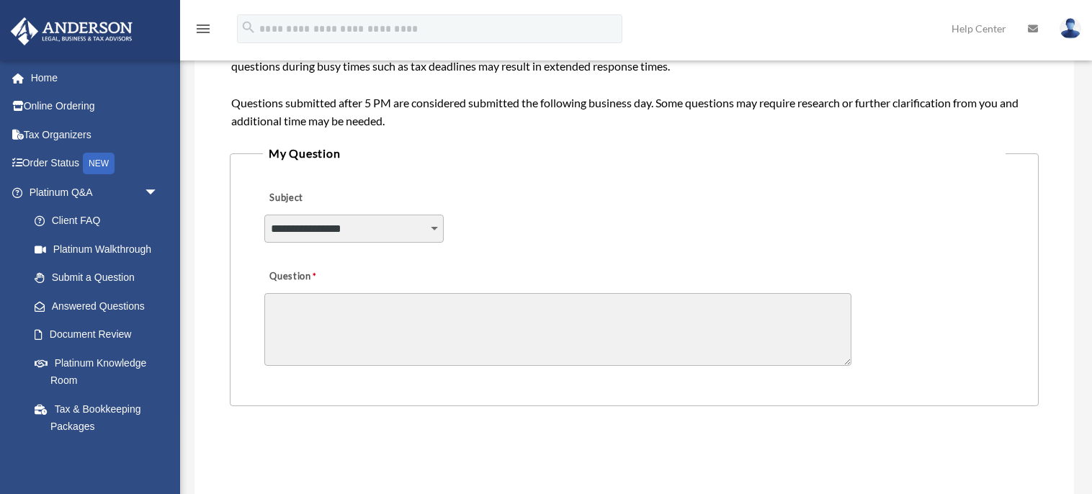
scroll to position [283, 0]
click at [434, 226] on select "**********" at bounding box center [354, 227] width 180 height 27
select select "******"
click at [264, 214] on select "**********" at bounding box center [354, 227] width 180 height 27
click at [355, 317] on textarea "Question" at bounding box center [557, 328] width 587 height 73
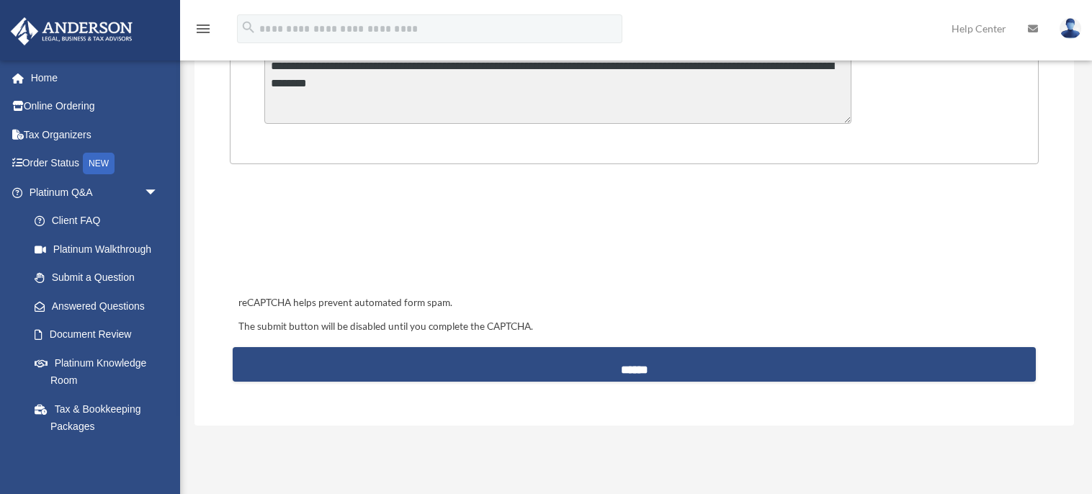
scroll to position [524, 0]
type textarea "**********"
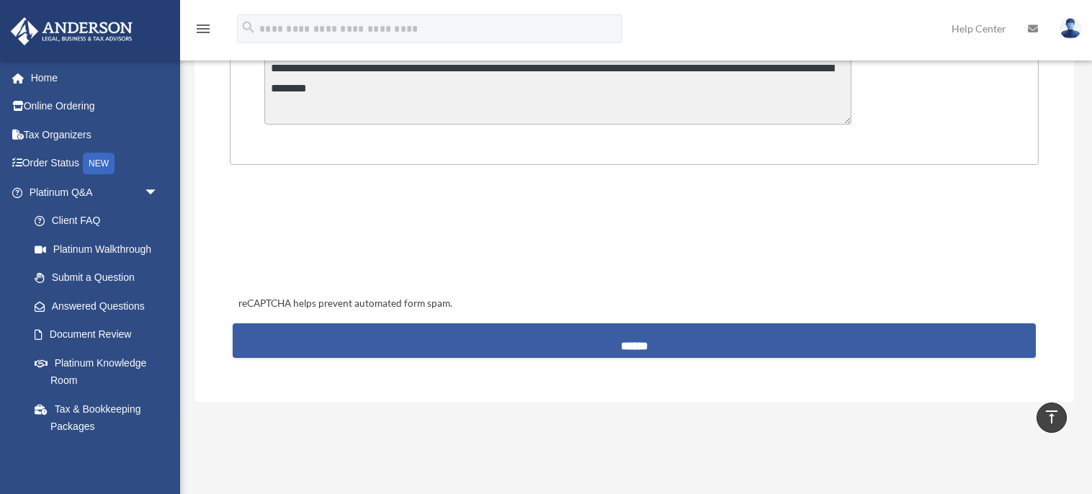
click at [625, 346] on input "******" at bounding box center [634, 340] width 803 height 35
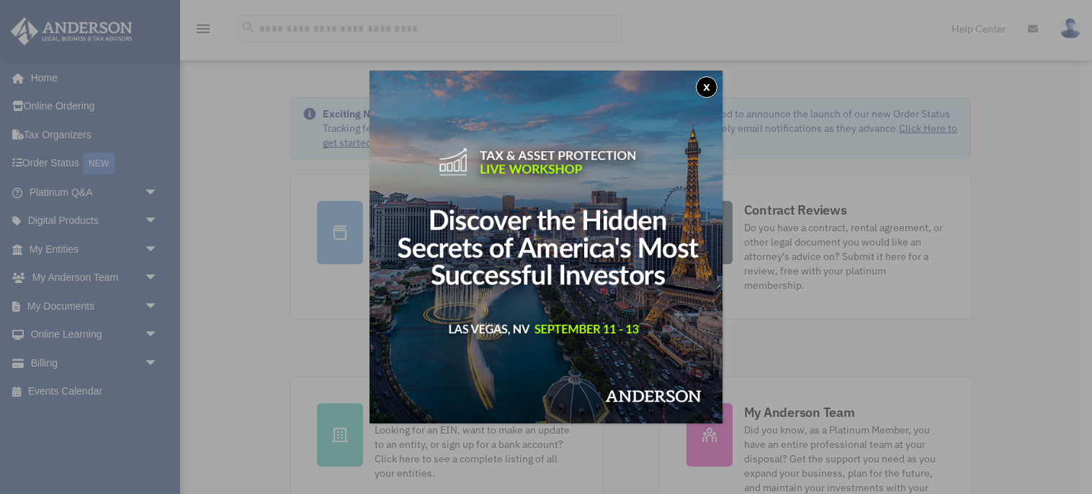
click at [705, 84] on button "x" at bounding box center [707, 87] width 22 height 22
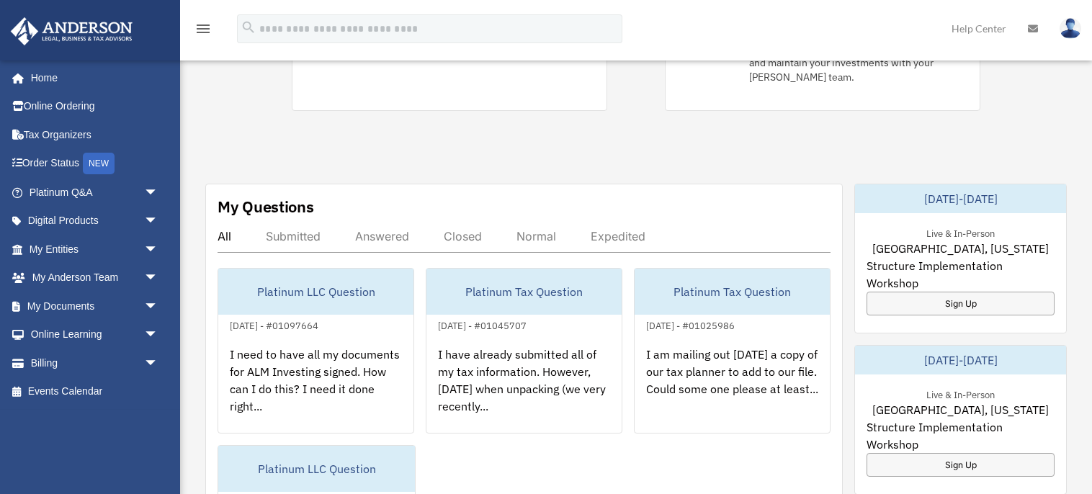
scroll to position [426, 0]
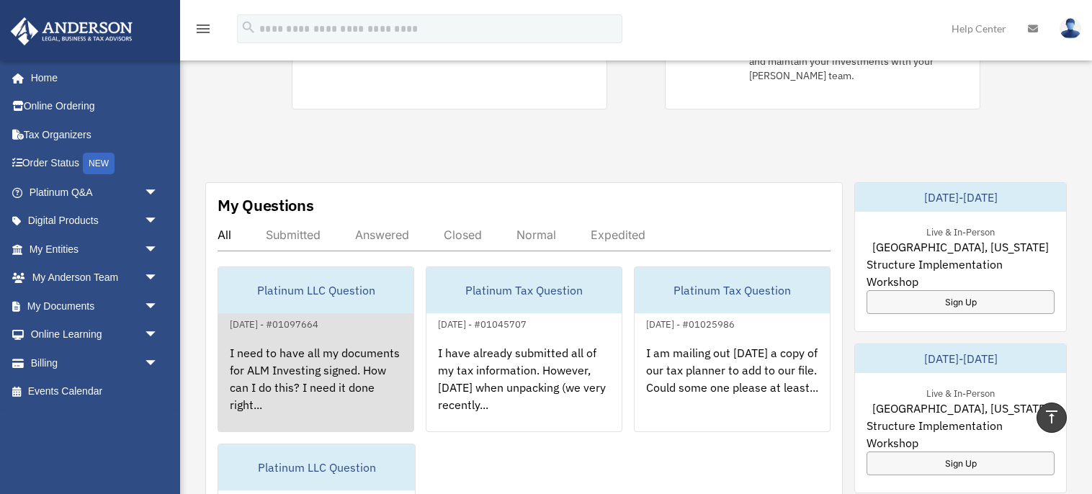
click at [328, 345] on div "I need to have all my documents for ALM Investing signed. How can I do this? I …" at bounding box center [315, 389] width 195 height 112
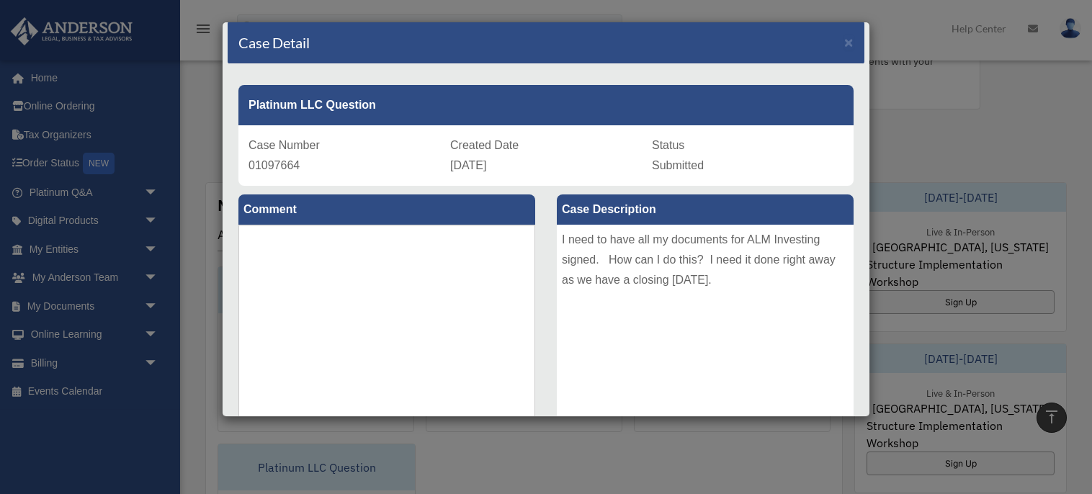
scroll to position [0, 0]
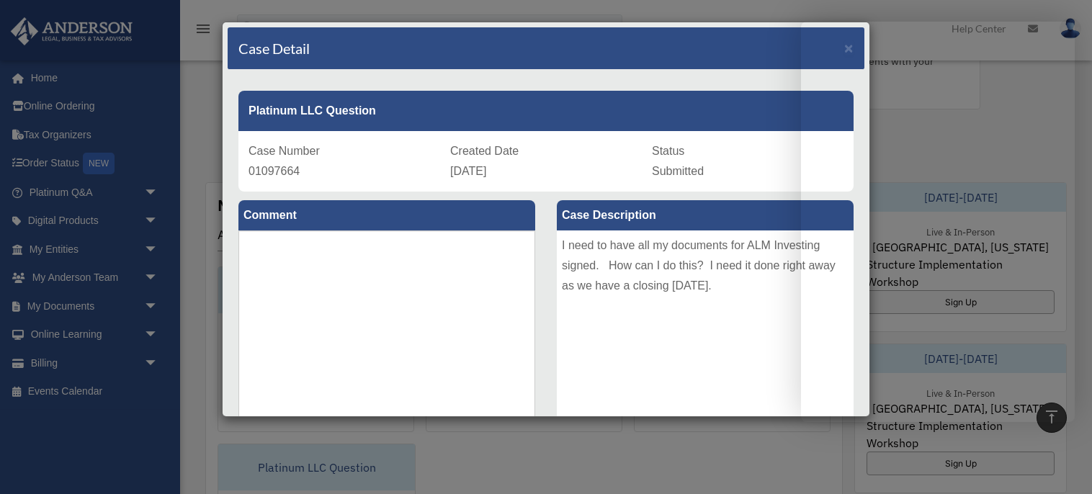
drag, startPoint x: 563, startPoint y: 242, endPoint x: 764, endPoint y: 316, distance: 214.7
click at [764, 316] on div "I need to have all my documents for ALM Investing signed. How can I do this? I …" at bounding box center [705, 339] width 297 height 216
copy div "I need to have all my documents for ALM Investing signed. How can I do this? I …"
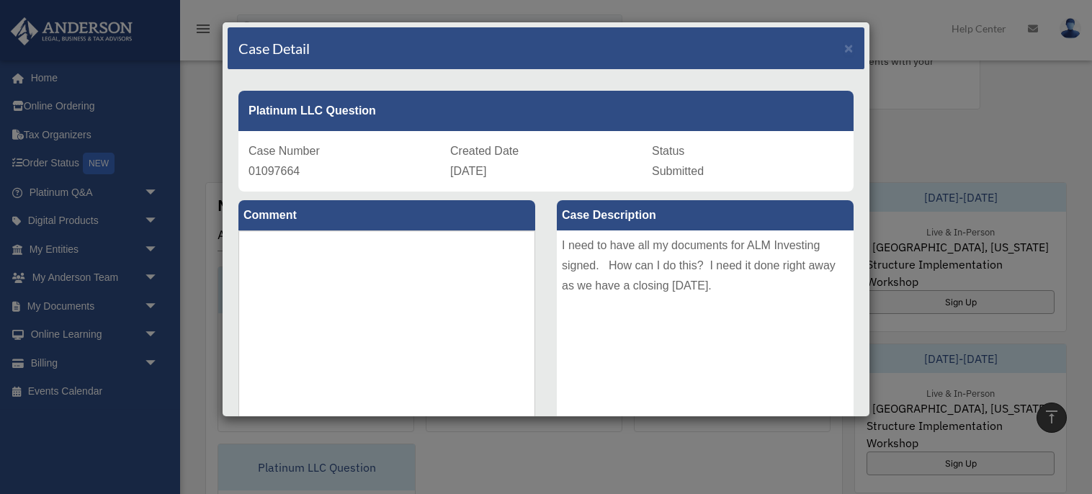
click at [73, 306] on div "Case Detail × Platinum LLC Question Case Number 01097664 Created Date September…" at bounding box center [546, 247] width 1092 height 494
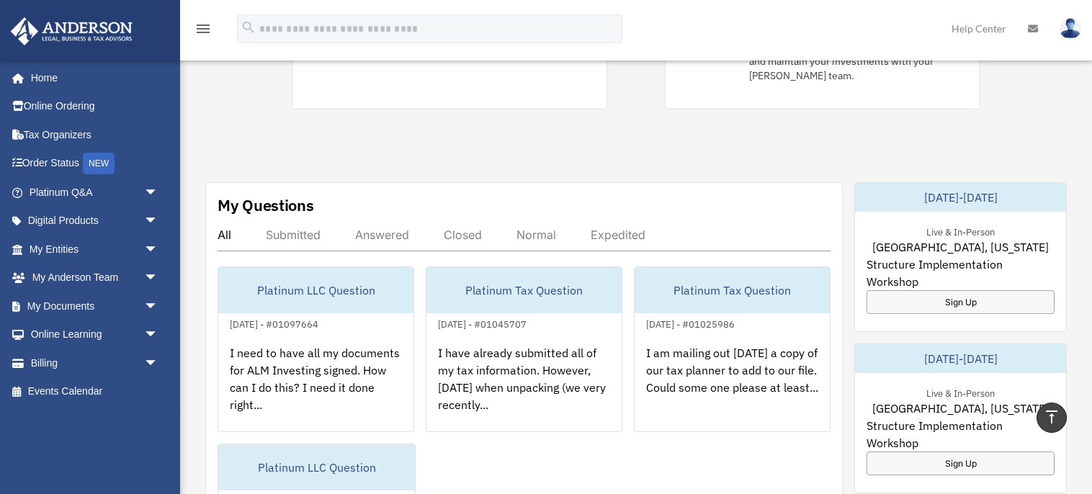
click at [73, 306] on link "My Documents arrow_drop_down" at bounding box center [95, 306] width 170 height 29
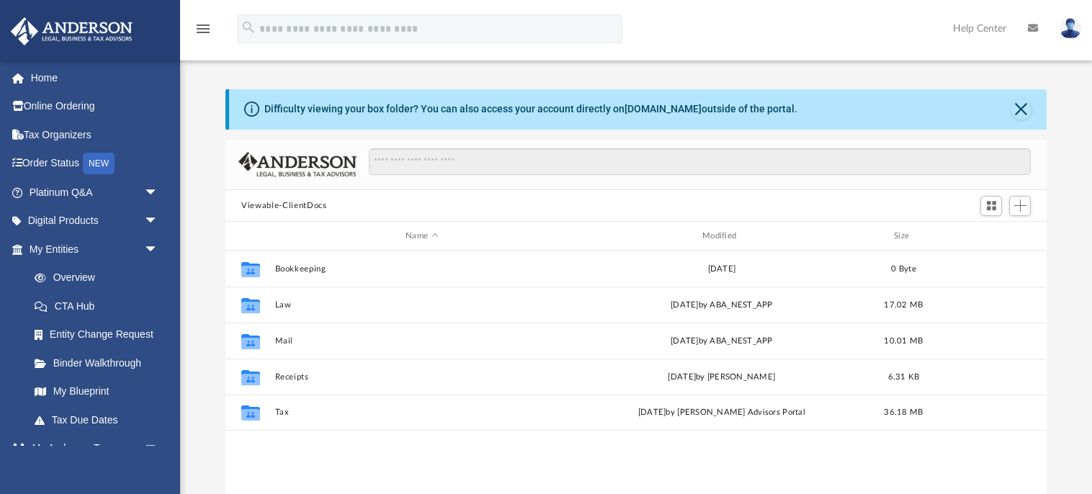
scroll to position [327, 821]
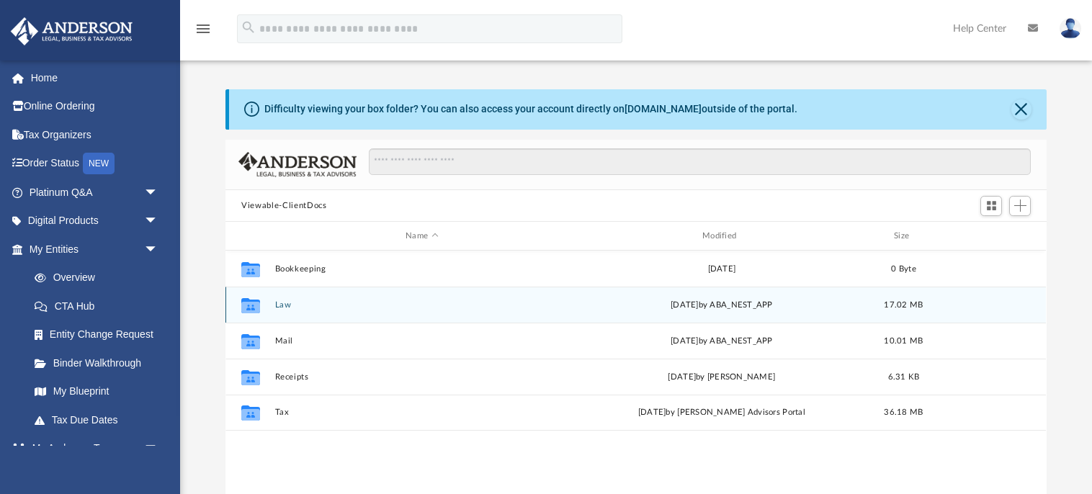
click at [253, 303] on icon "grid" at bounding box center [250, 308] width 19 height 12
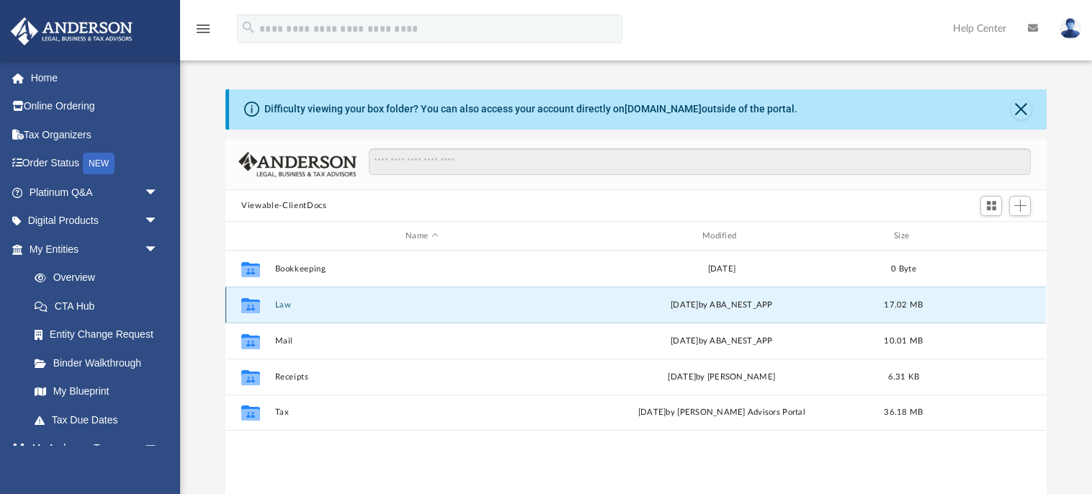
click at [253, 303] on icon "grid" at bounding box center [250, 308] width 19 height 12
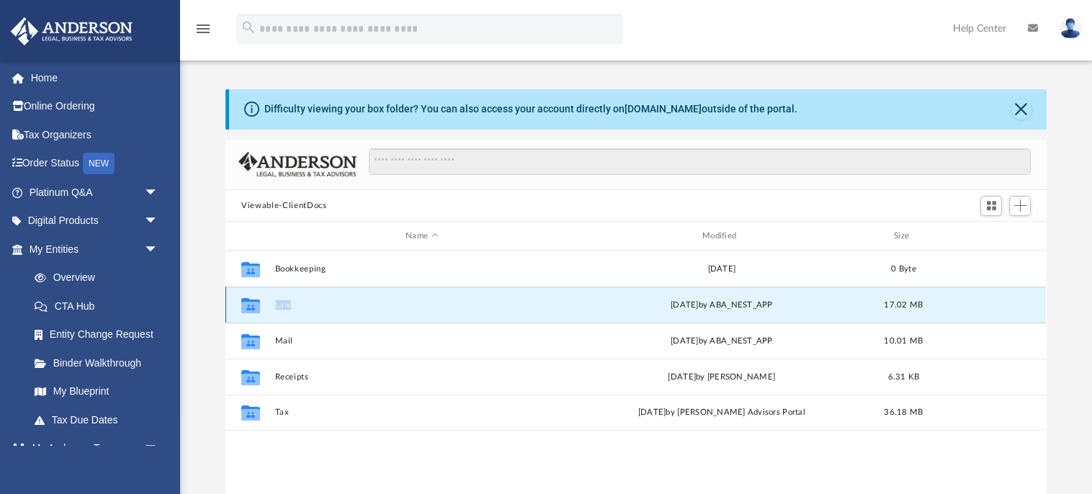
click at [253, 303] on icon "grid" at bounding box center [250, 308] width 19 height 12
click at [339, 308] on button "Law" at bounding box center [422, 304] width 294 height 9
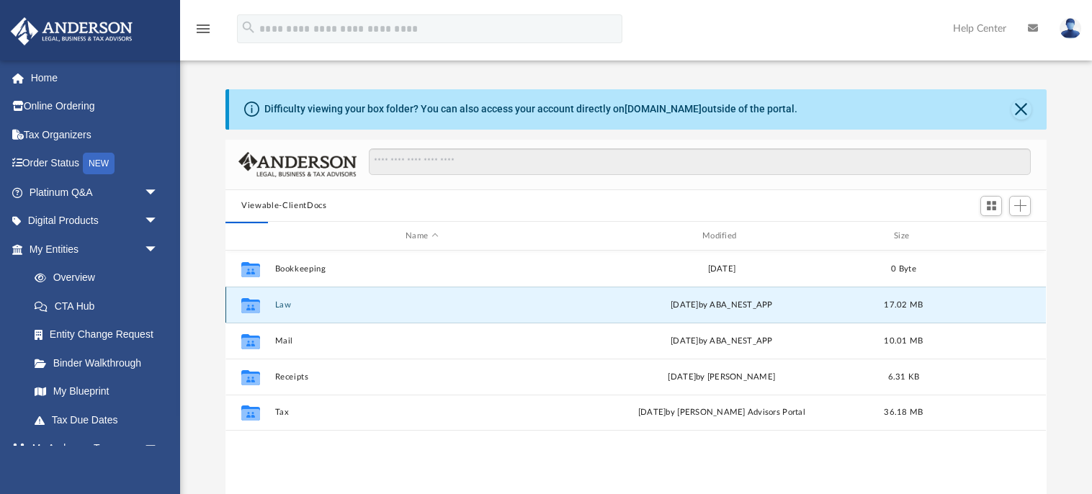
click at [339, 308] on button "Law" at bounding box center [422, 304] width 294 height 9
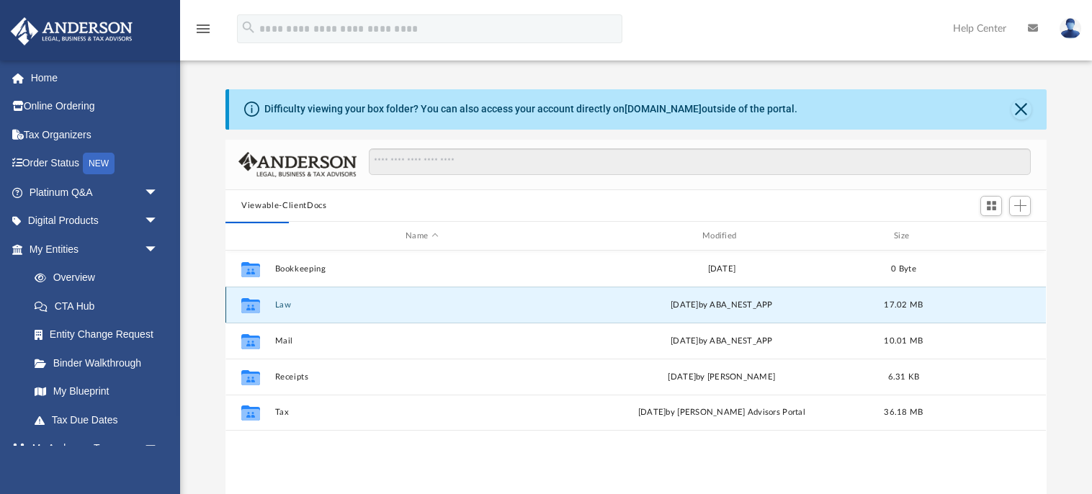
click at [339, 308] on button "Law" at bounding box center [422, 304] width 294 height 9
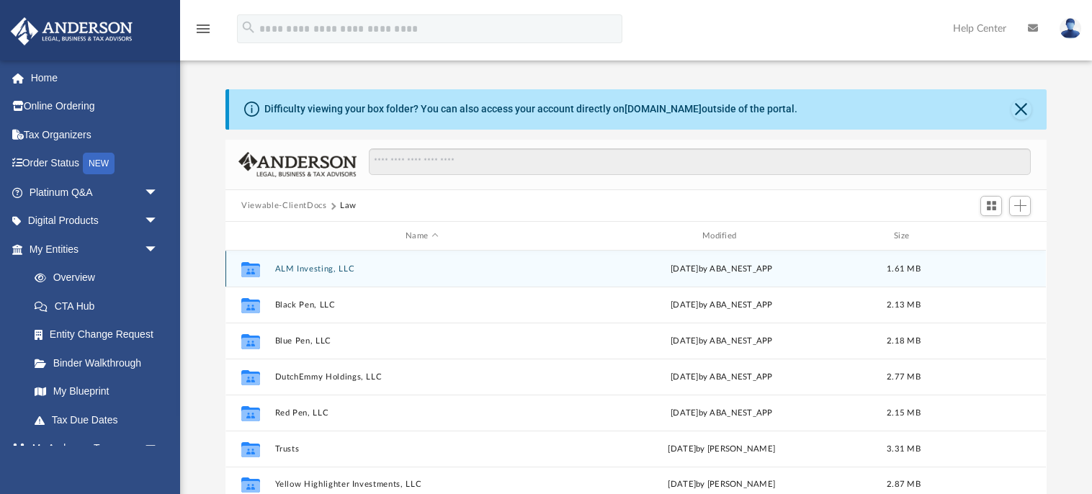
click at [346, 268] on button "ALM Investing, LLC" at bounding box center [422, 268] width 294 height 9
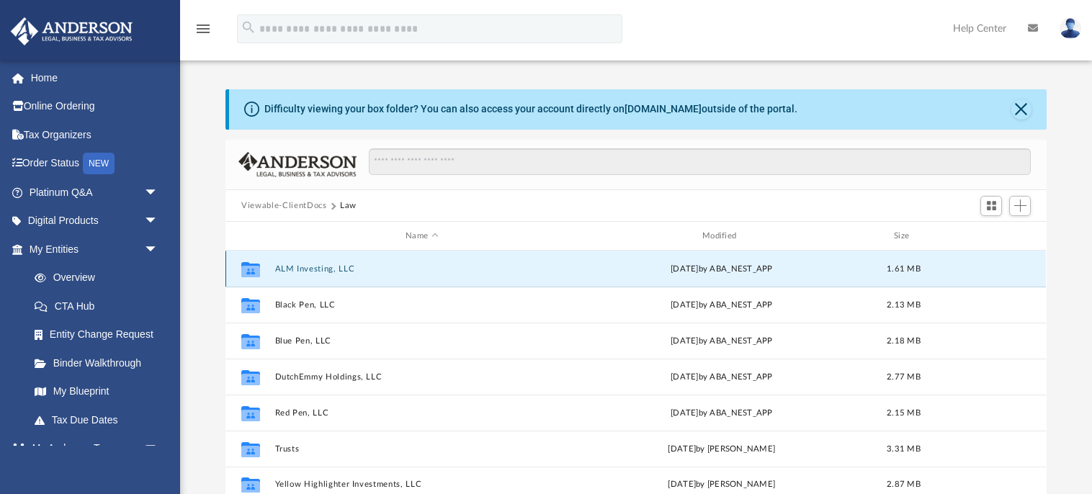
click at [346, 268] on button "ALM Investing, LLC" at bounding box center [422, 268] width 294 height 9
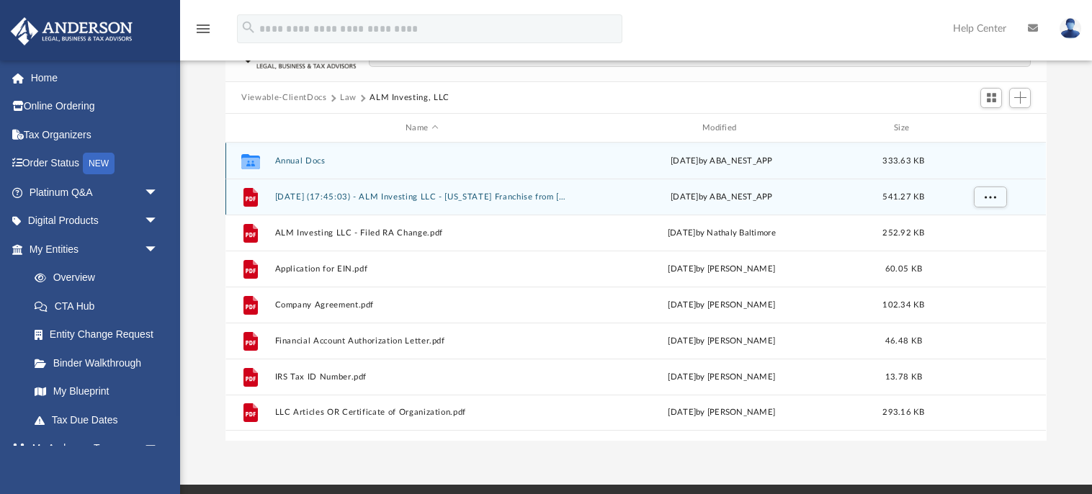
scroll to position [107, 0]
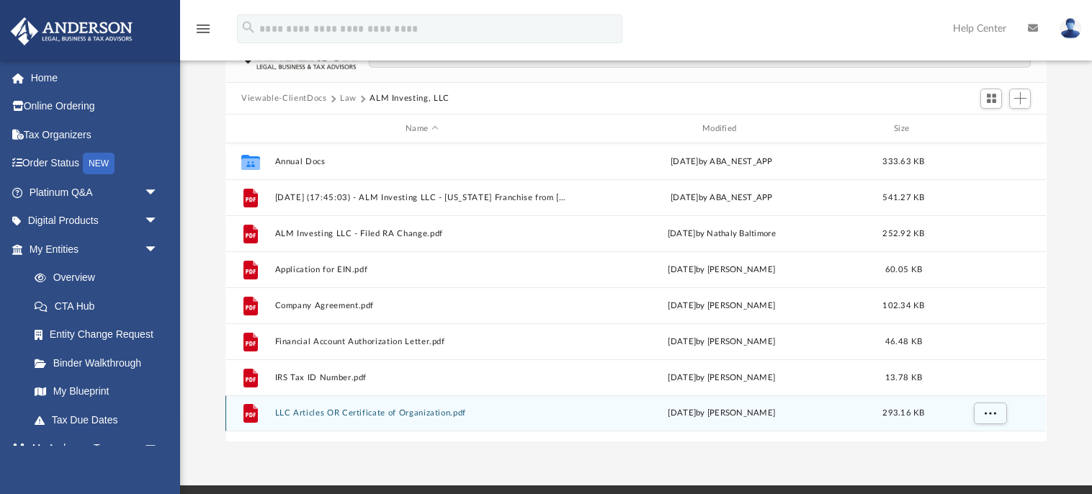
click at [421, 410] on button "LLC Articles OR Certificate of Organization.pdf" at bounding box center [422, 413] width 294 height 9
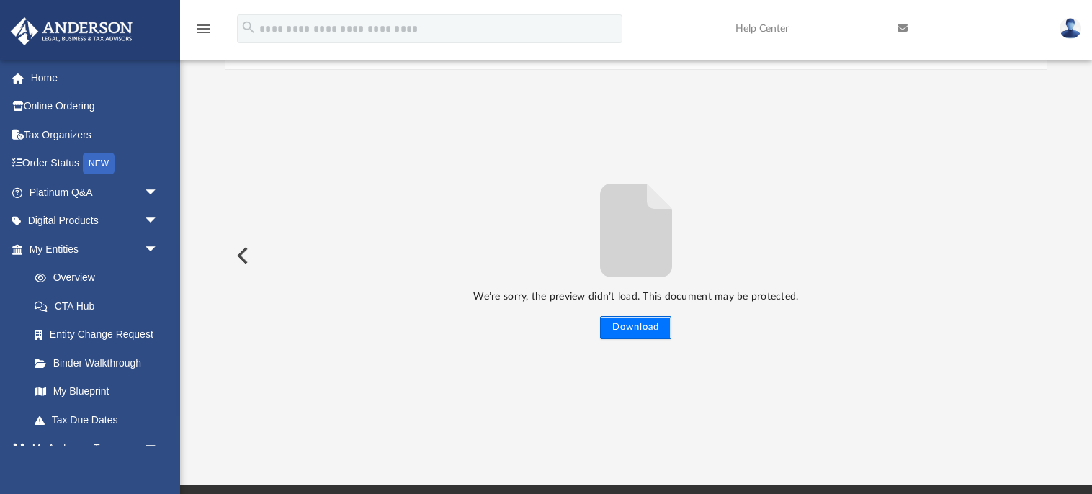
click at [643, 326] on button "Download" at bounding box center [635, 327] width 71 height 23
click at [243, 256] on button "Preview" at bounding box center [241, 256] width 32 height 40
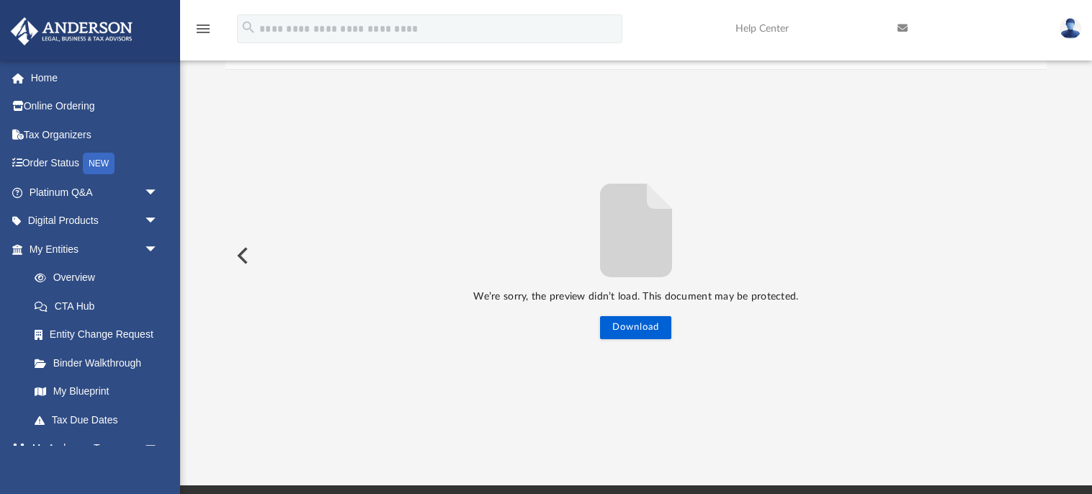
click at [243, 256] on button "Preview" at bounding box center [241, 256] width 32 height 40
click at [205, 26] on icon "menu" at bounding box center [202, 28] width 17 height 17
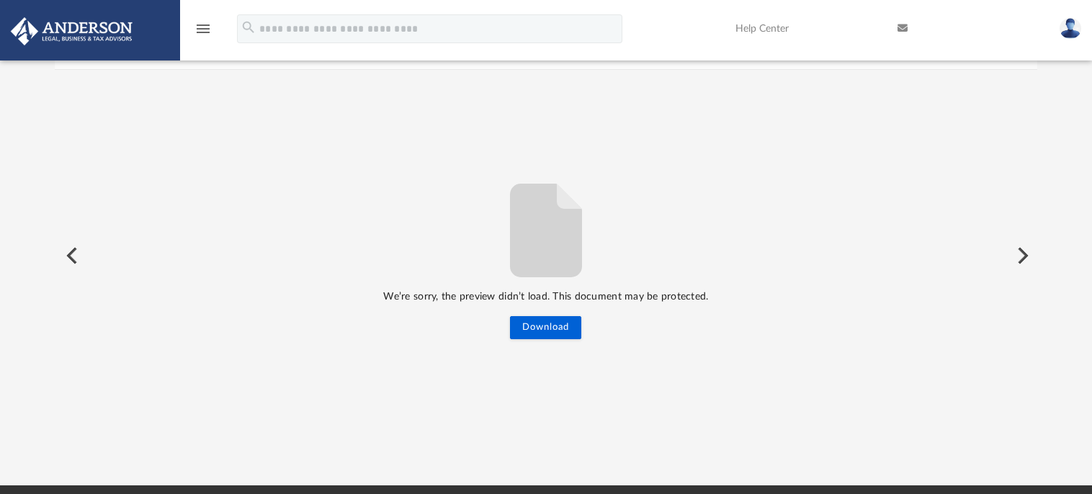
scroll to position [327, 983]
click at [69, 259] on button "Preview" at bounding box center [71, 256] width 32 height 40
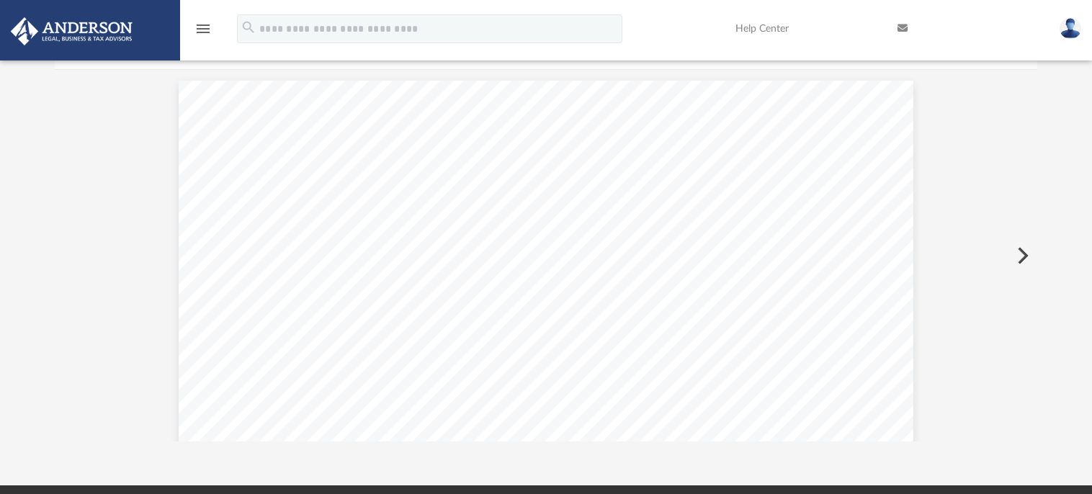
click at [1019, 250] on button "Preview" at bounding box center [1022, 256] width 32 height 40
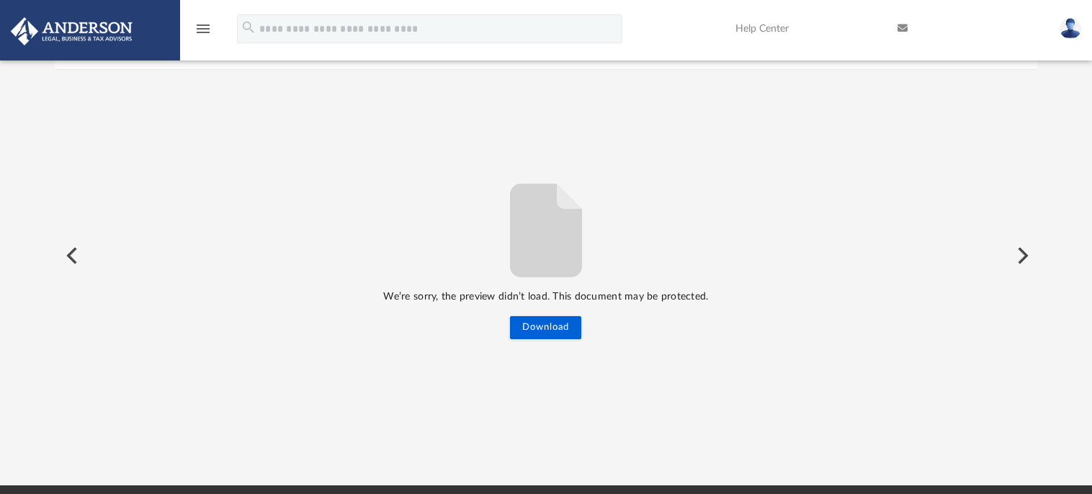
click at [879, 35] on link "Help Center" at bounding box center [806, 28] width 162 height 57
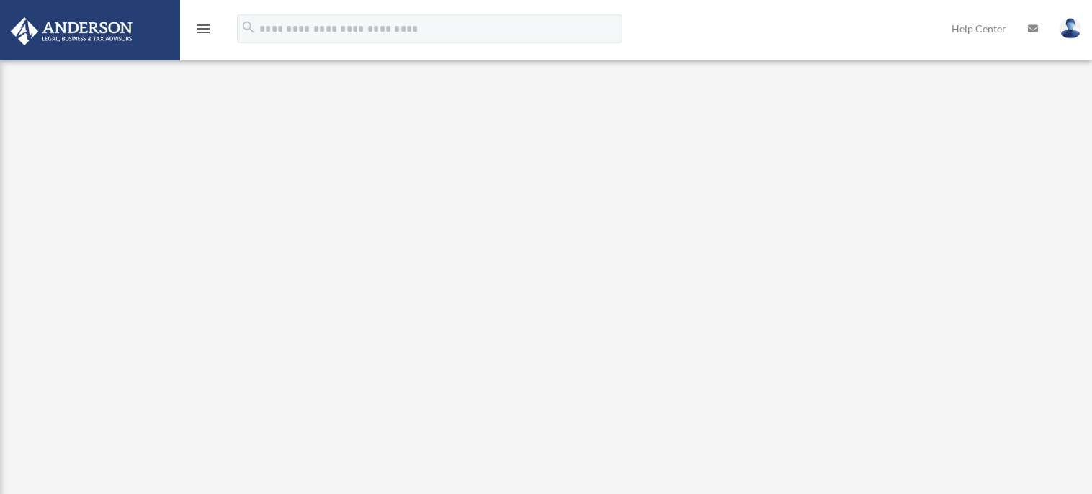
click at [104, 28] on img at bounding box center [71, 31] width 130 height 28
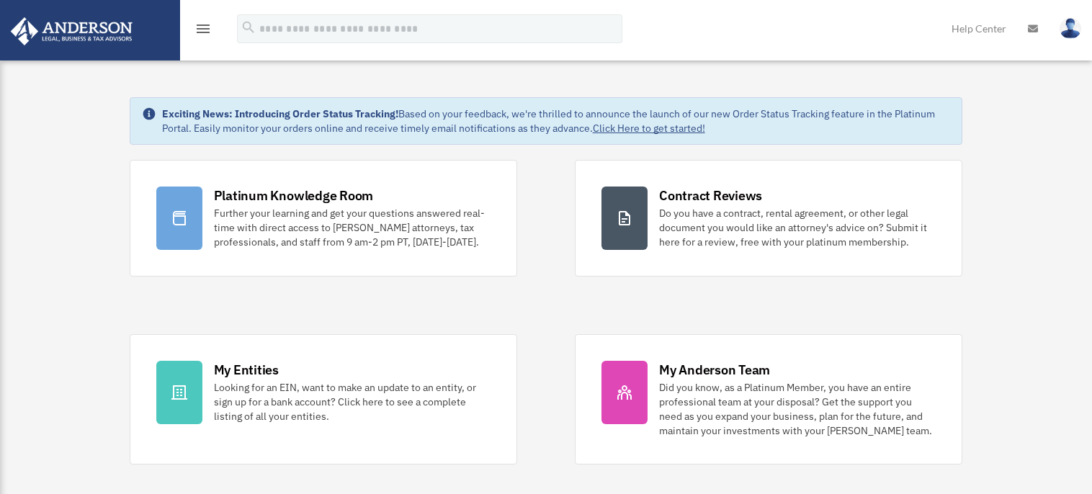
click at [205, 28] on icon "menu" at bounding box center [202, 28] width 17 height 17
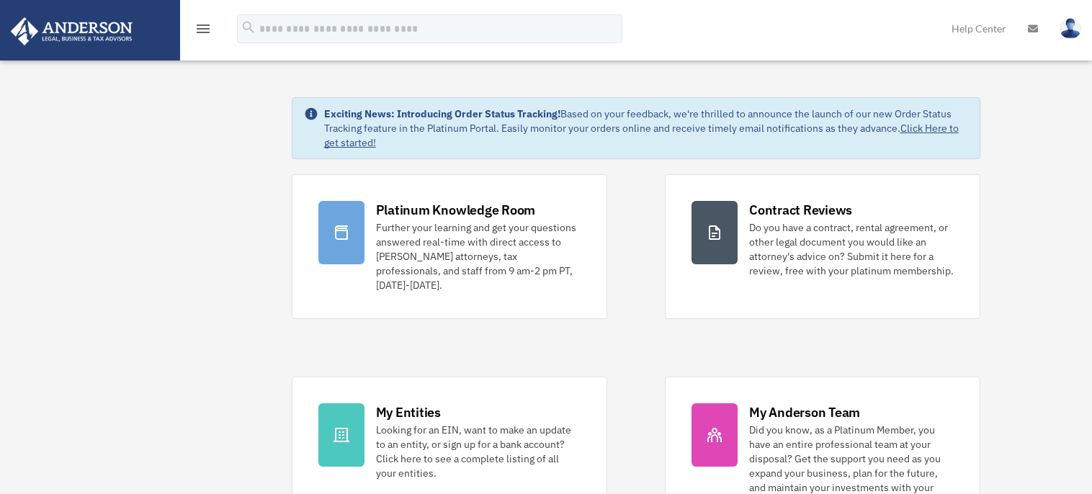
click at [202, 28] on icon "menu" at bounding box center [202, 28] width 17 height 17
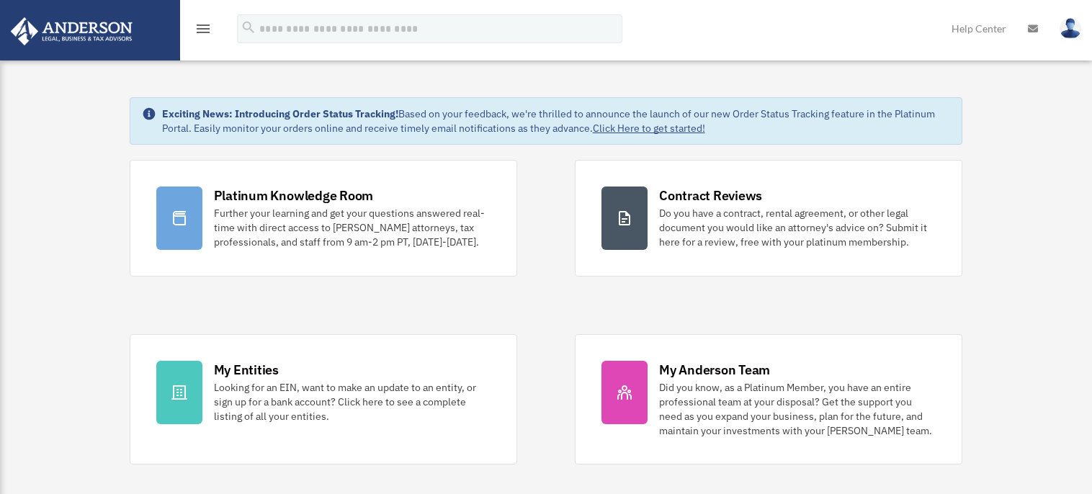
click at [202, 28] on icon "menu" at bounding box center [202, 28] width 17 height 17
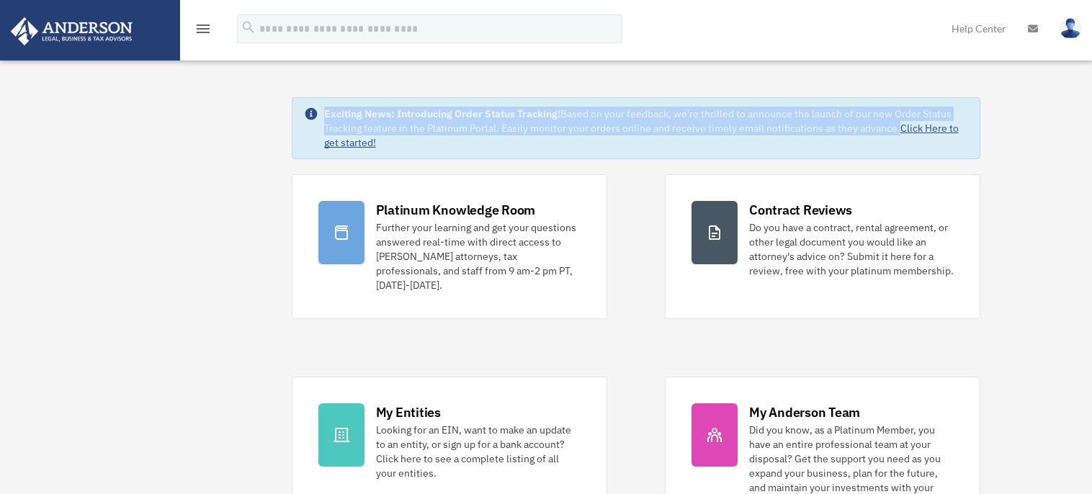
click at [200, 27] on icon "menu" at bounding box center [202, 28] width 17 height 17
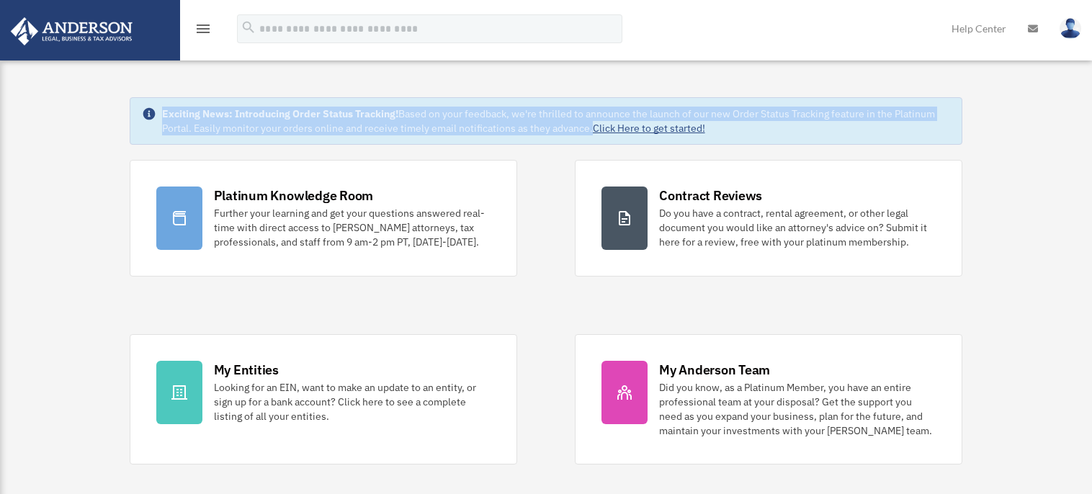
click at [200, 27] on icon "menu" at bounding box center [202, 28] width 17 height 17
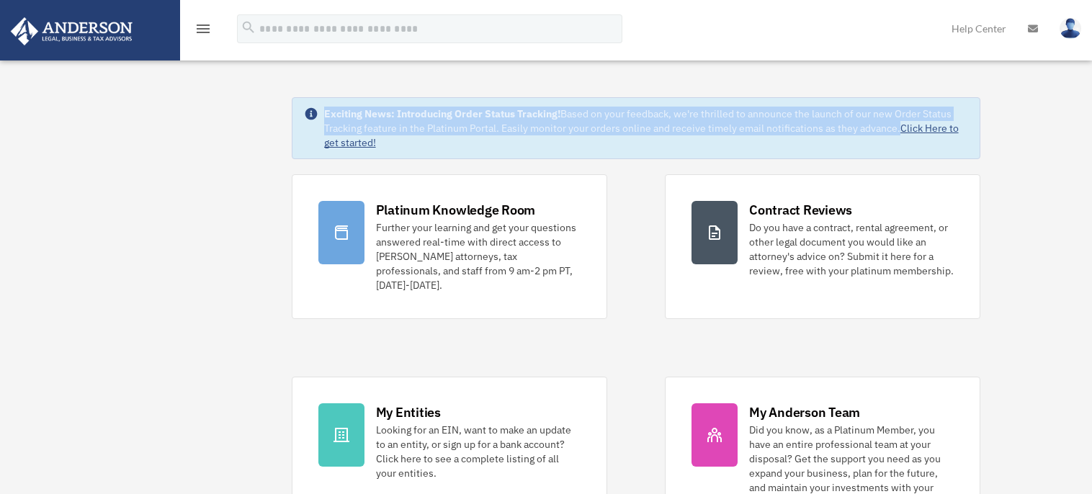
click at [523, 128] on div "Exciting News: Introducing Order Status Tracking! Based on your feedback, we're…" at bounding box center [646, 128] width 645 height 43
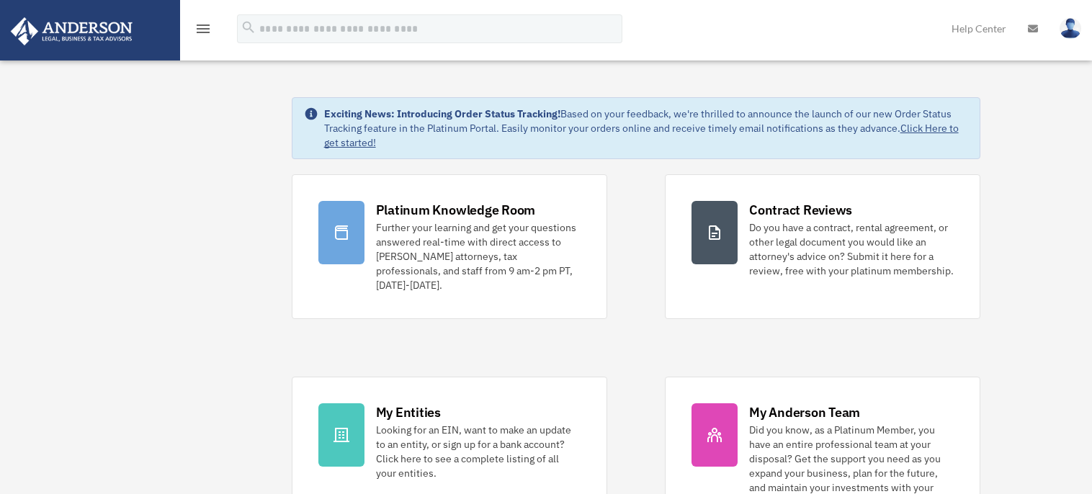
click at [523, 128] on div "Exciting News: Introducing Order Status Tracking! Based on your feedback, we're…" at bounding box center [646, 128] width 645 height 43
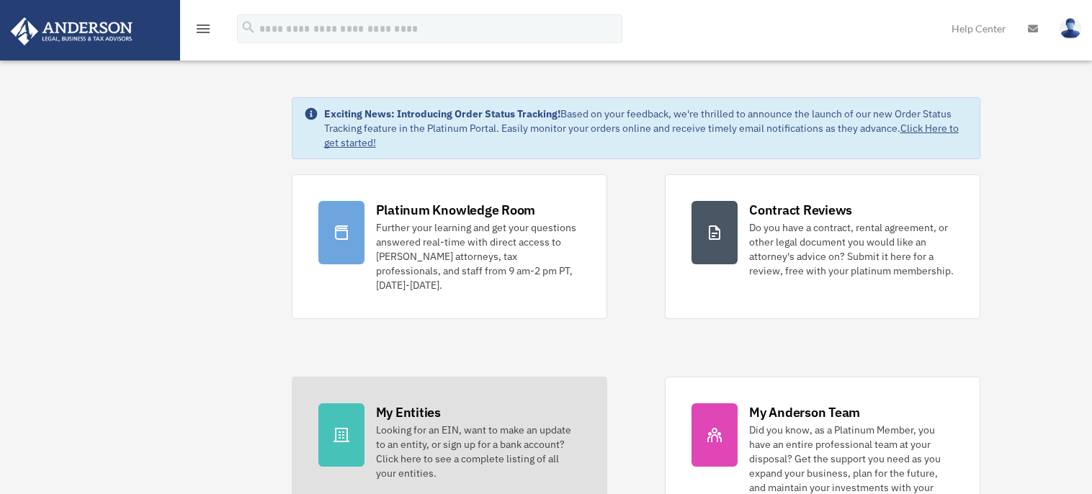
click at [445, 423] on div "Looking for an EIN, want to make an update to an entity, or sign up for a bank …" at bounding box center [478, 452] width 205 height 58
click at [442, 423] on div "Looking for an EIN, want to make an update to an entity, or sign up for a bank …" at bounding box center [478, 452] width 205 height 58
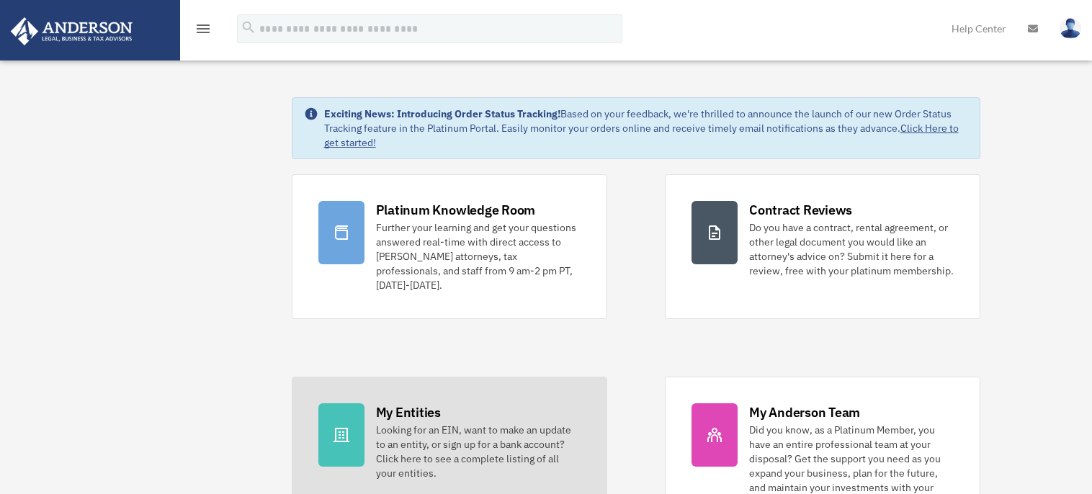
click at [442, 423] on div "Looking for an EIN, want to make an update to an entity, or sign up for a bank …" at bounding box center [478, 452] width 205 height 58
click at [435, 423] on div "Looking for an EIN, want to make an update to an entity, or sign up for a bank …" at bounding box center [478, 452] width 205 height 58
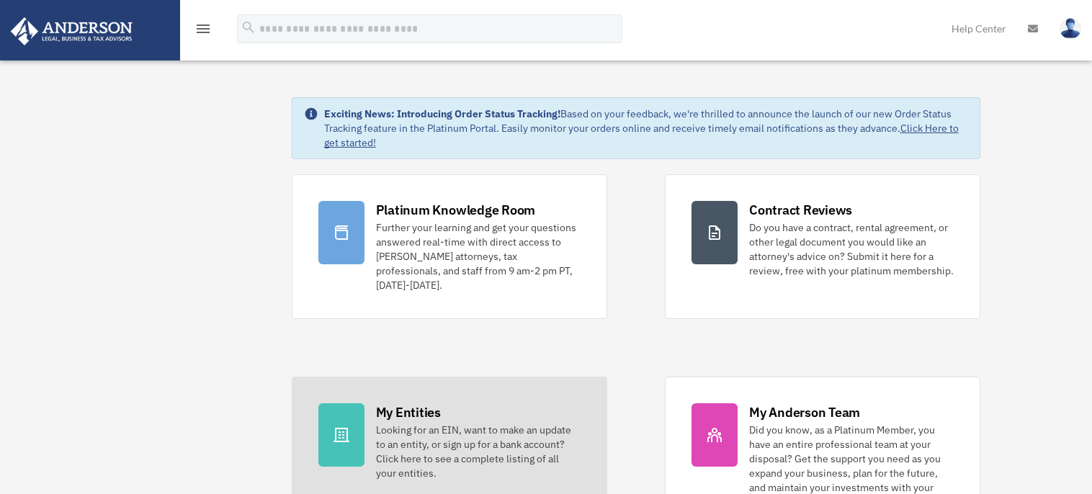
click at [435, 423] on div "Looking for an EIN, want to make an update to an entity, or sign up for a bank …" at bounding box center [478, 452] width 205 height 58
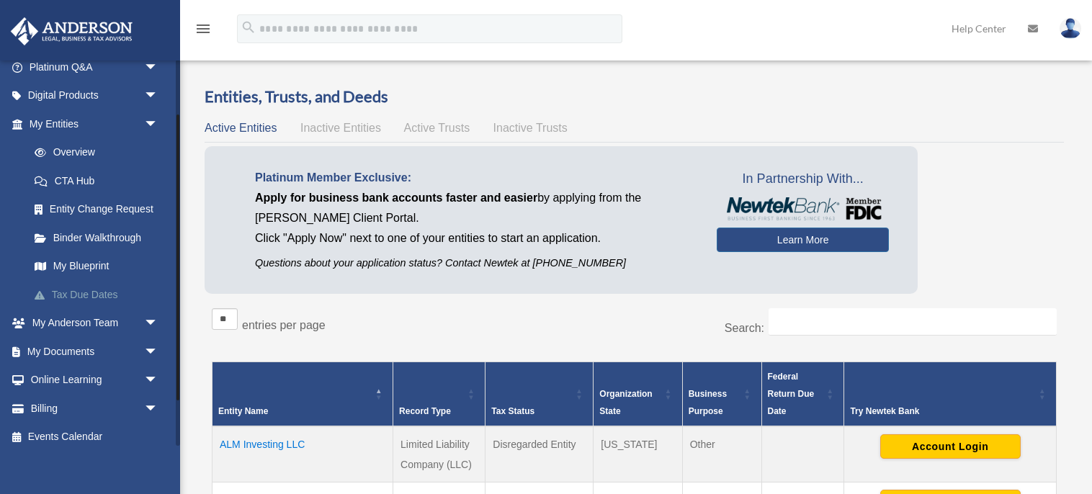
scroll to position [134, 0]
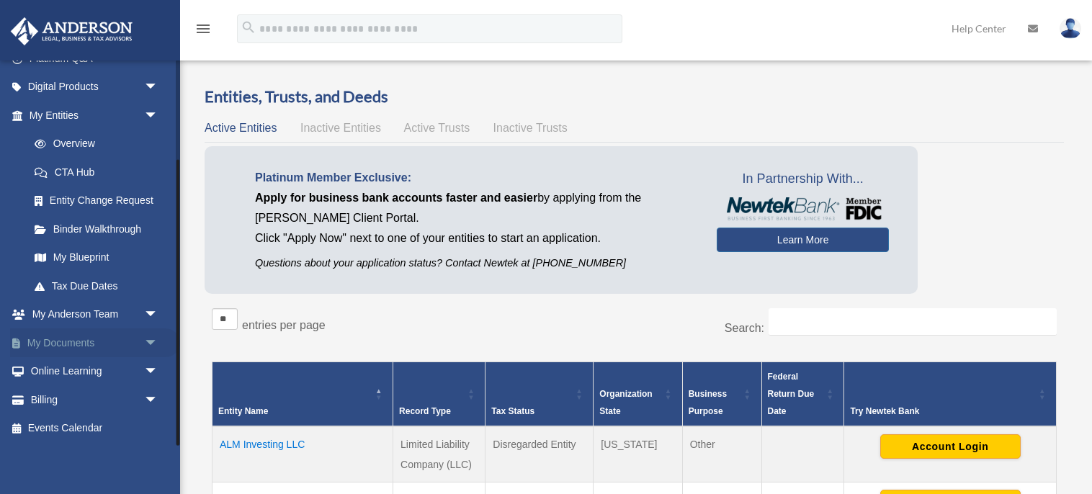
click at [152, 339] on span "arrow_drop_down" at bounding box center [158, 343] width 29 height 30
click at [65, 369] on link "Box" at bounding box center [100, 371] width 160 height 29
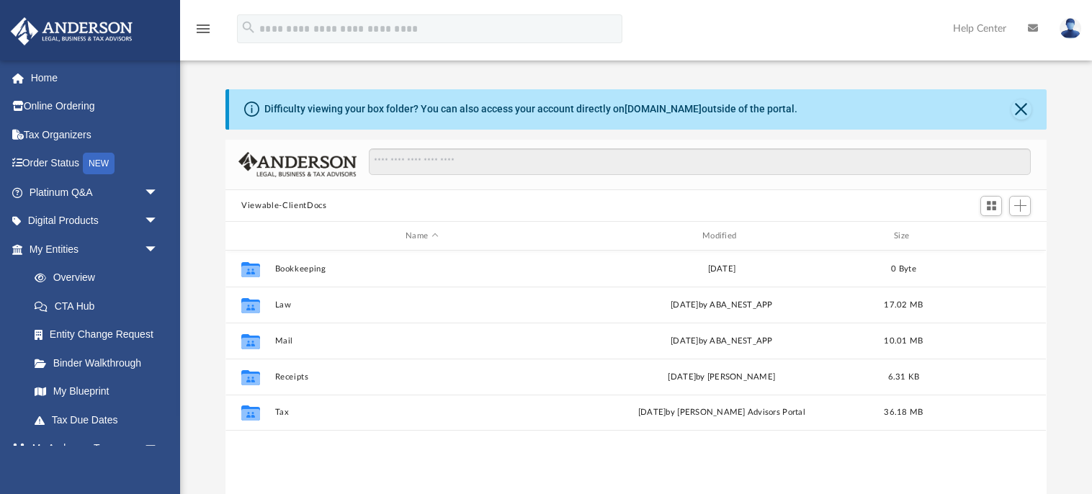
scroll to position [327, 821]
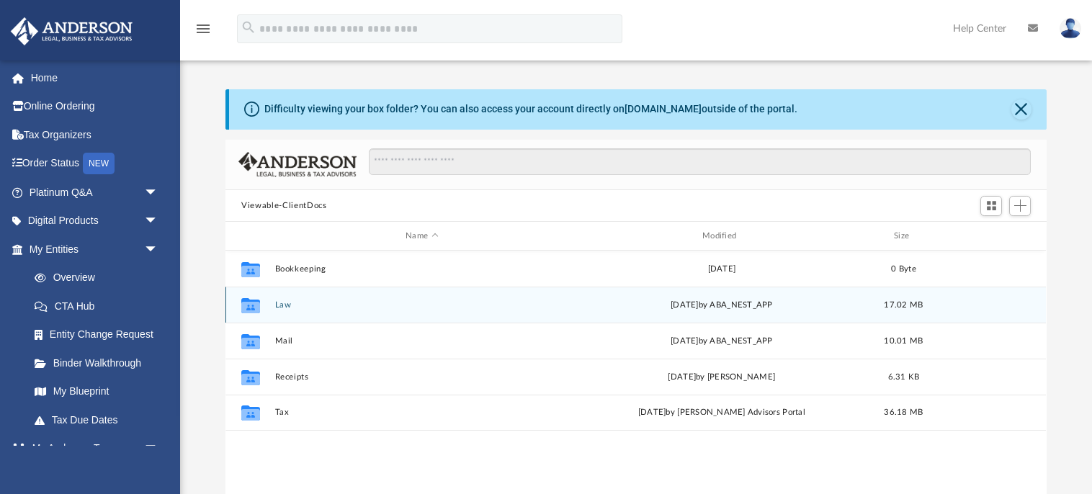
click at [267, 307] on div "Collaborated Folder" at bounding box center [251, 305] width 36 height 23
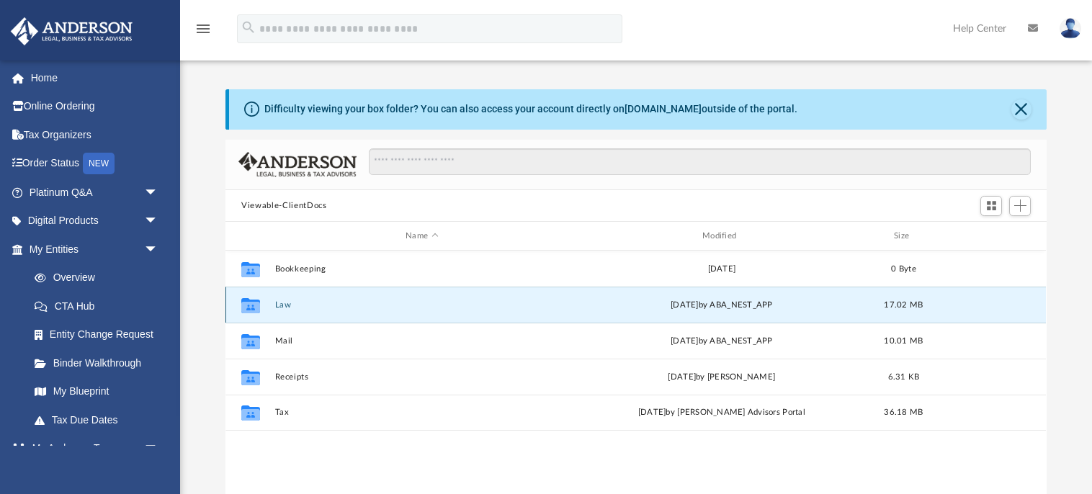
click at [267, 307] on div "Collaborated Folder" at bounding box center [251, 305] width 36 height 23
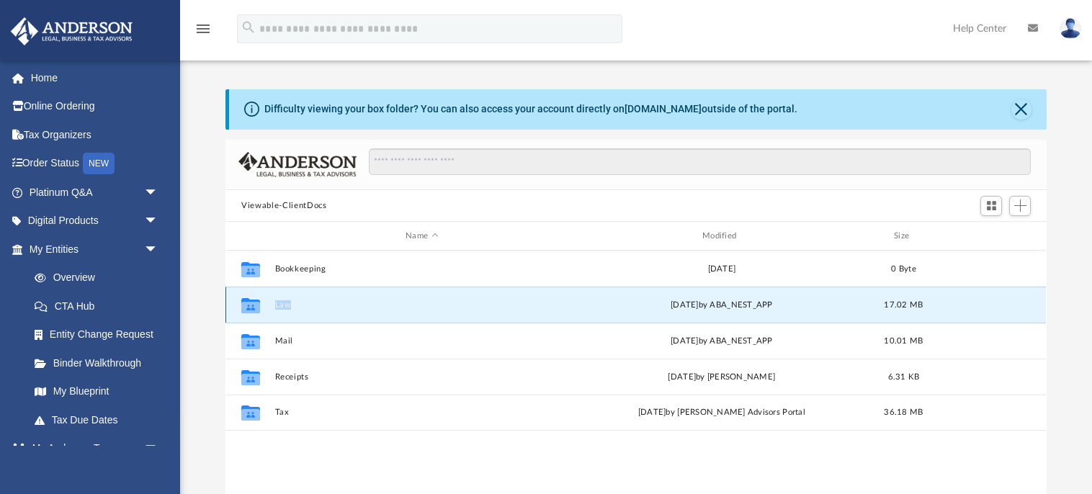
click at [267, 307] on div "Collaborated Folder" at bounding box center [251, 305] width 36 height 23
click at [254, 304] on icon "grid" at bounding box center [250, 308] width 19 height 12
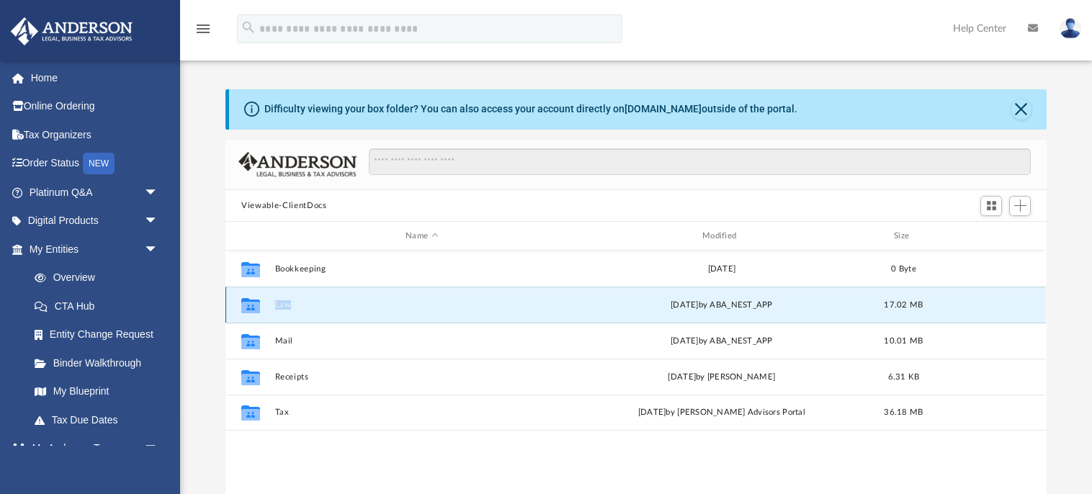
click at [254, 304] on icon "grid" at bounding box center [250, 308] width 19 height 12
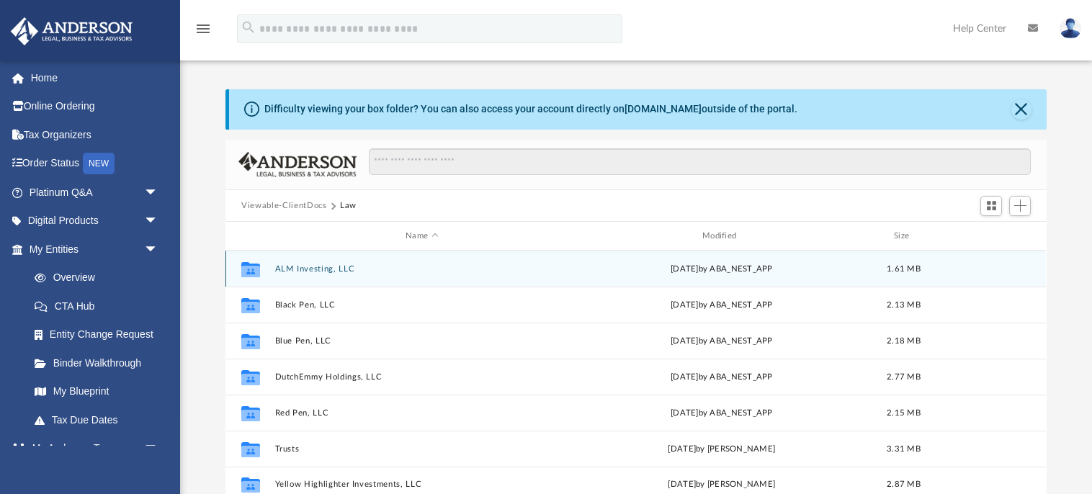
click at [308, 271] on button "ALM Investing, LLC" at bounding box center [422, 268] width 294 height 9
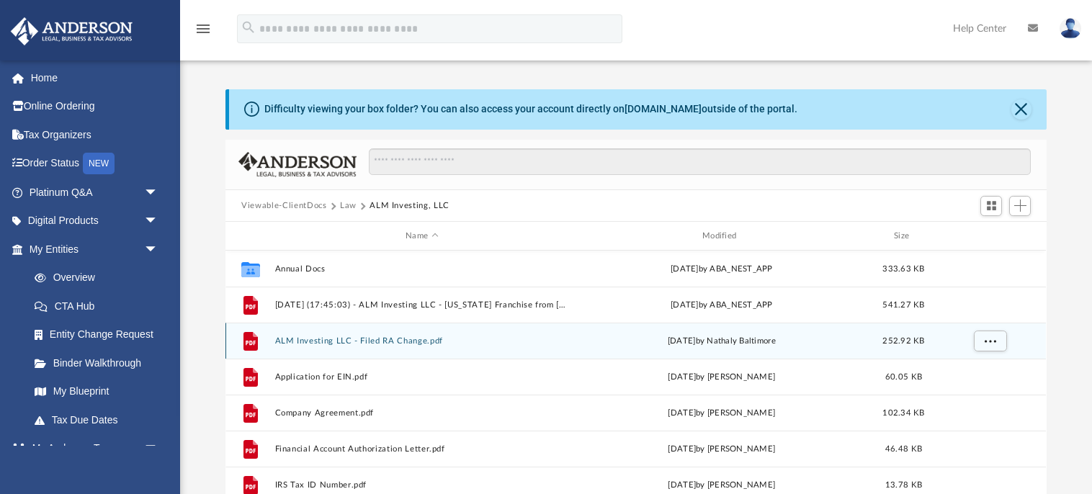
click at [318, 338] on button "ALM Investing LLC - Filed RA Change.pdf" at bounding box center [422, 340] width 294 height 9
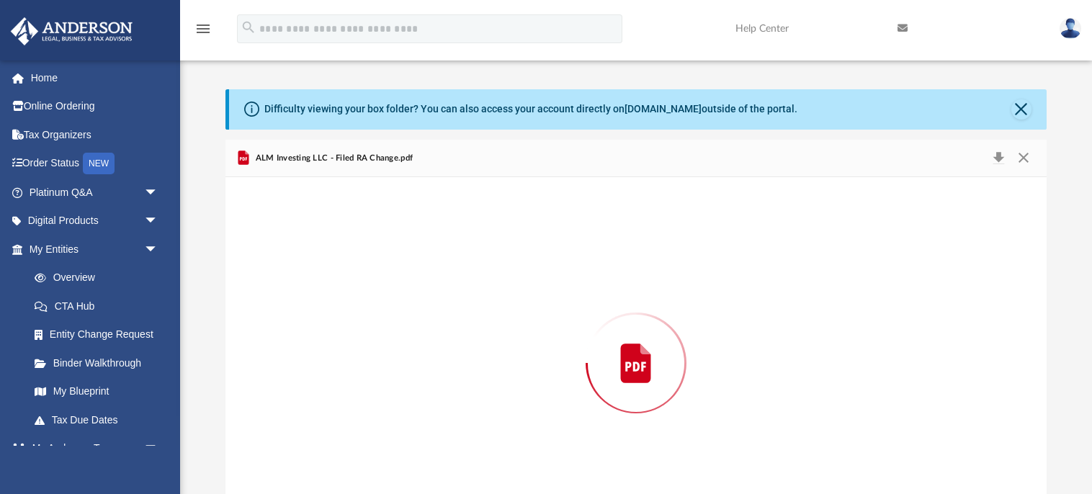
scroll to position [55, 0]
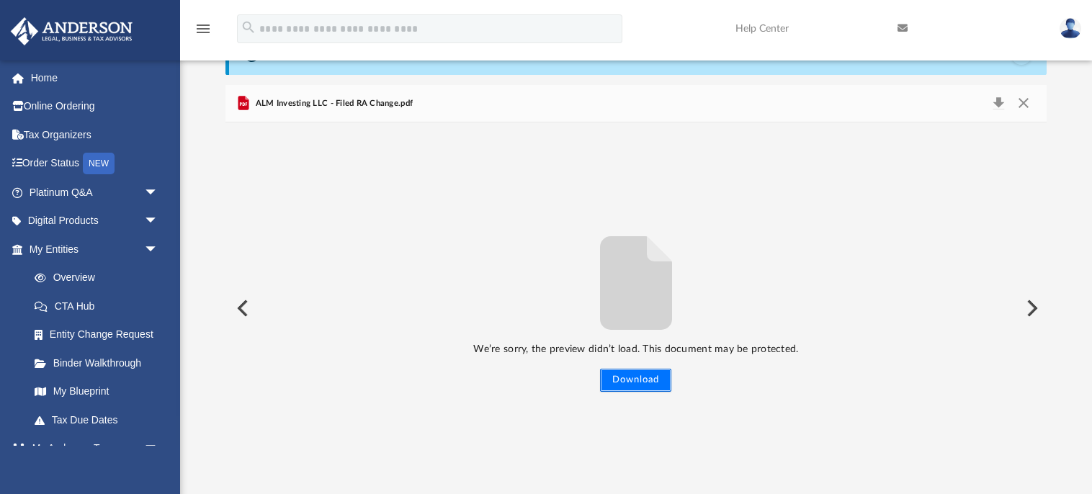
click at [630, 376] on button "Download" at bounding box center [635, 380] width 71 height 23
